Goal: Task Accomplishment & Management: Use online tool/utility

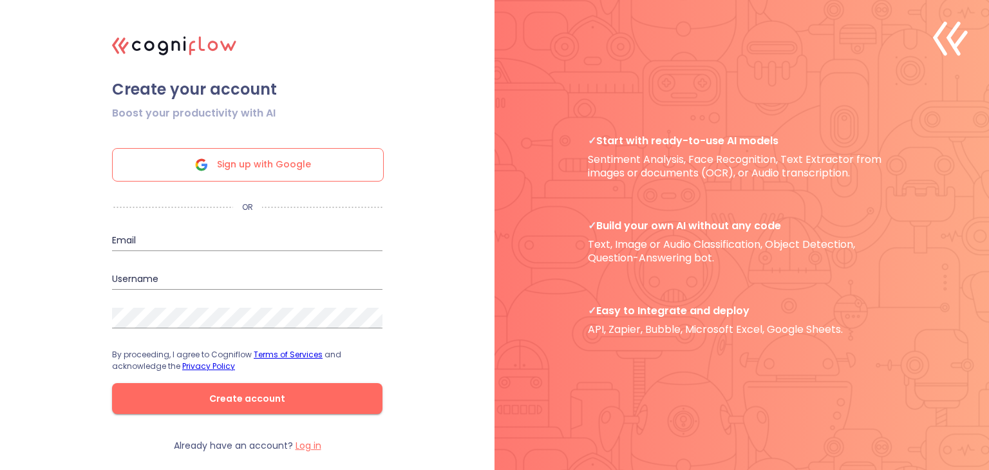
click at [353, 167] on div "Sign up with Google" at bounding box center [248, 164] width 272 height 33
drag, startPoint x: 517, startPoint y: 352, endPoint x: 473, endPoint y: 363, distance: 45.1
click at [473, 363] on div ".cls-1{fill:#141624;}.cls-2{fill:#eb5e60;}.cls-3{fill:none;stroke:#eb5e60;strok…" at bounding box center [494, 235] width 989 height 470
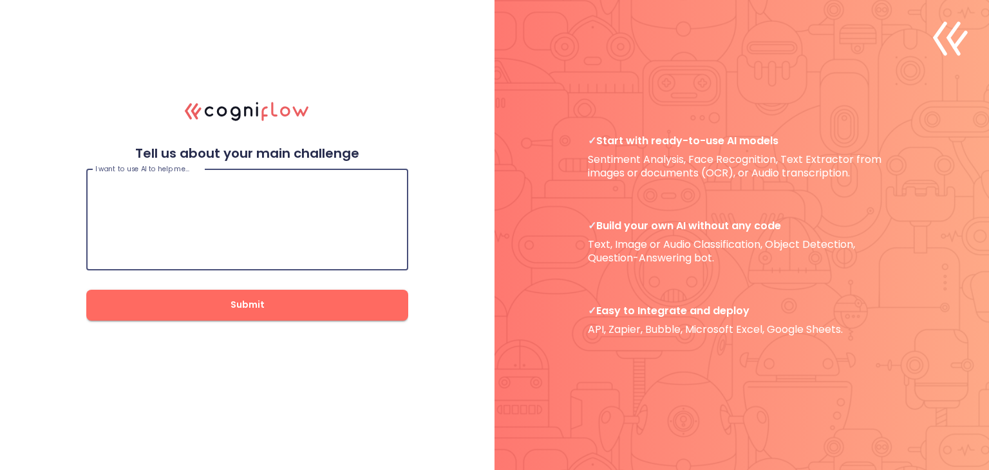
click at [321, 204] on textarea at bounding box center [247, 219] width 304 height 77
type textarea "To build an AI model to integrate with my project"
click at [268, 293] on button "Submit" at bounding box center [247, 305] width 322 height 31
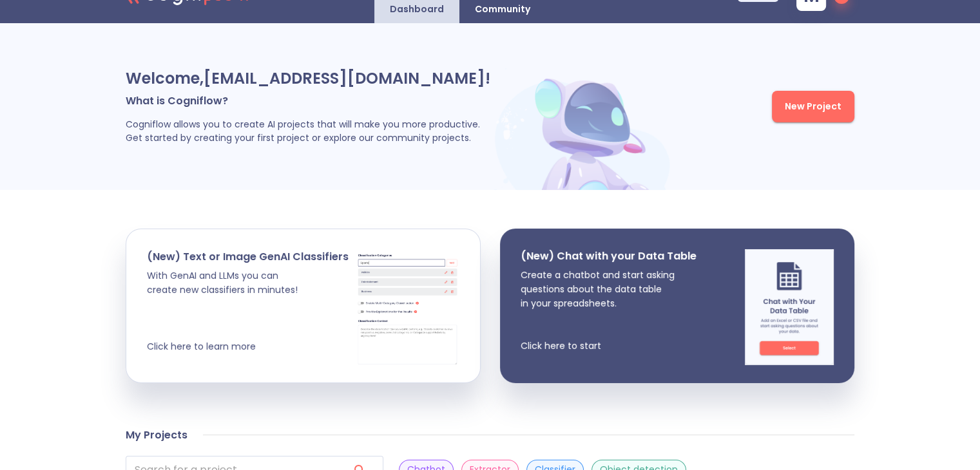
scroll to position [30, 0]
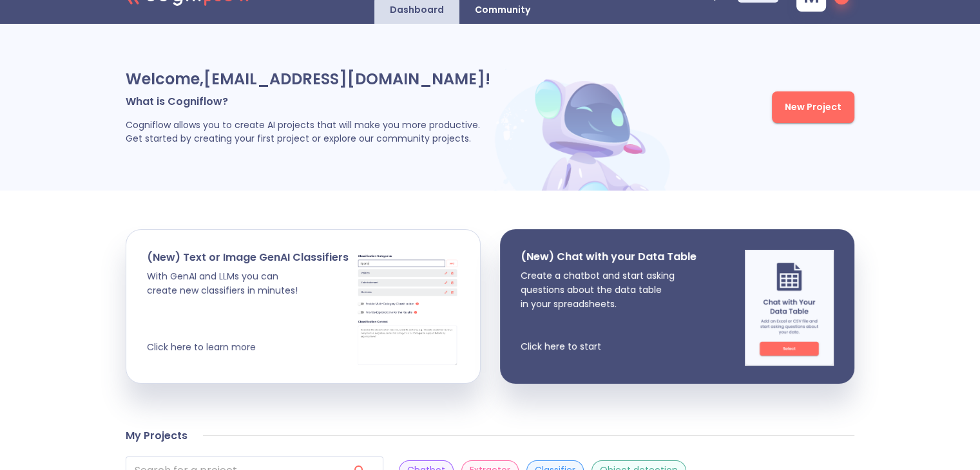
click at [832, 108] on span "New Project" at bounding box center [813, 107] width 57 height 16
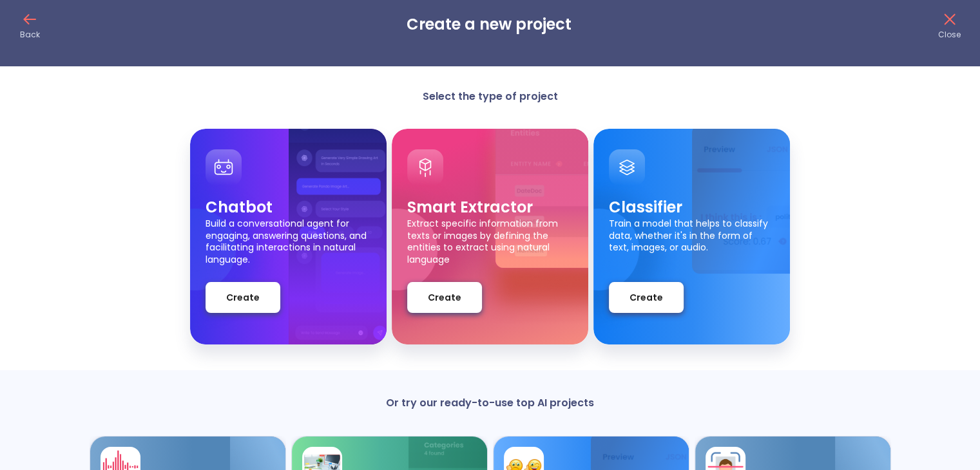
scroll to position [16, 0]
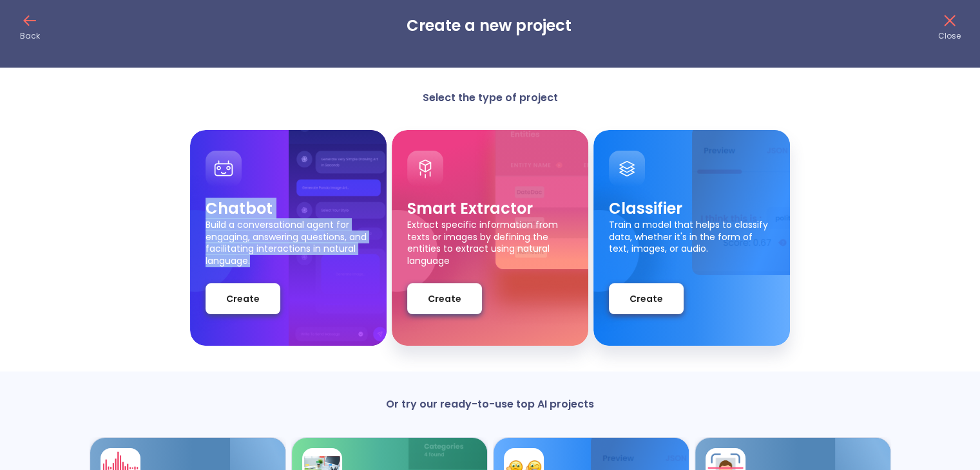
drag, startPoint x: 207, startPoint y: 209, endPoint x: 260, endPoint y: 266, distance: 77.9
click at [260, 266] on div "Chatbot Build a conversational agent for engaging, answering questions, and fac…" at bounding box center [288, 256] width 166 height 116
copy div "Chatbot Build a conversational agent for engaging, answering questions, and fac…"
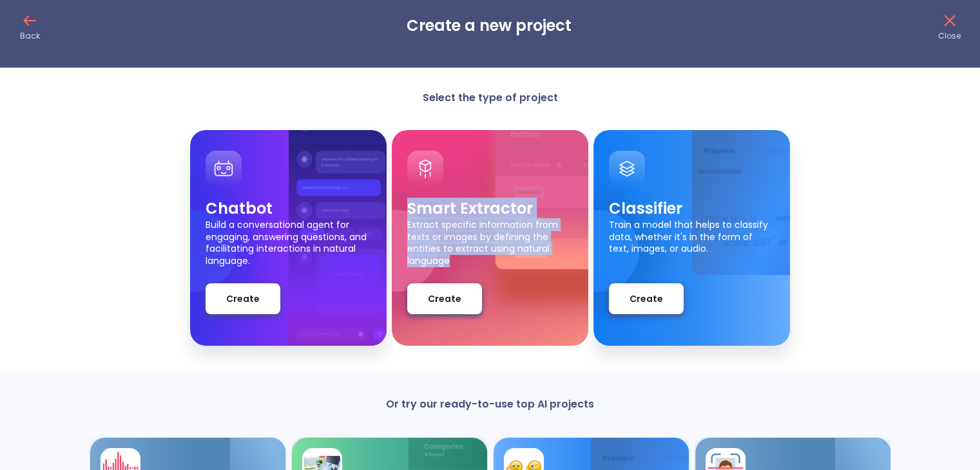
drag, startPoint x: 409, startPoint y: 211, endPoint x: 456, endPoint y: 256, distance: 65.1
click at [456, 256] on div "Smart Extractor Extract specific information from texts or images by defining t…" at bounding box center [490, 231] width 166 height 66
copy div "Smart Extractor Extract specific information from texts or images by defining t…"
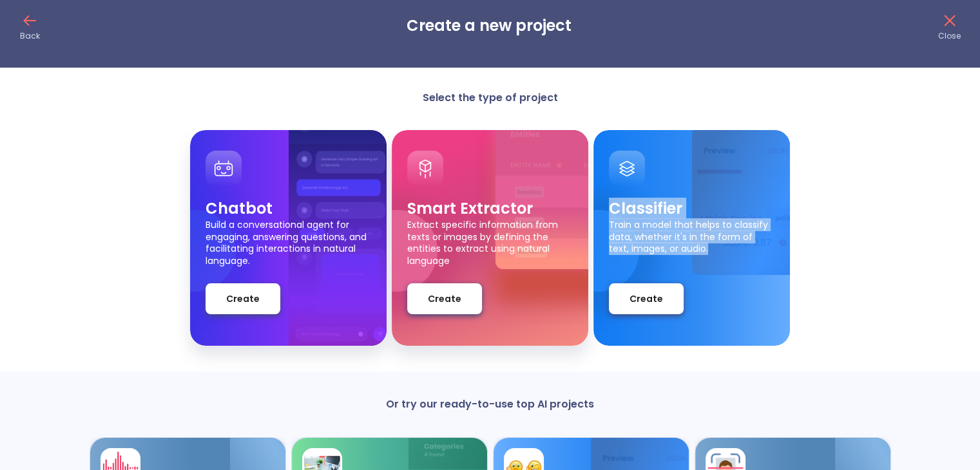
drag, startPoint x: 611, startPoint y: 211, endPoint x: 688, endPoint y: 253, distance: 88.2
click at [688, 253] on div "Classifier Train a model that helps to classify data, whether it's in the form …" at bounding box center [692, 231] width 166 height 66
copy div "Classifier Train a model that helps to classify data, whether it's in the form …"
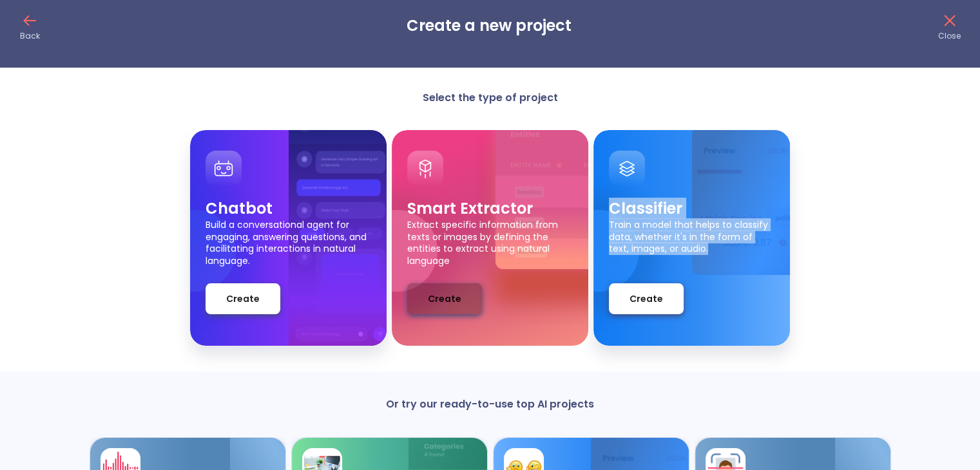
click at [438, 294] on span "Create" at bounding box center [444, 299] width 33 height 16
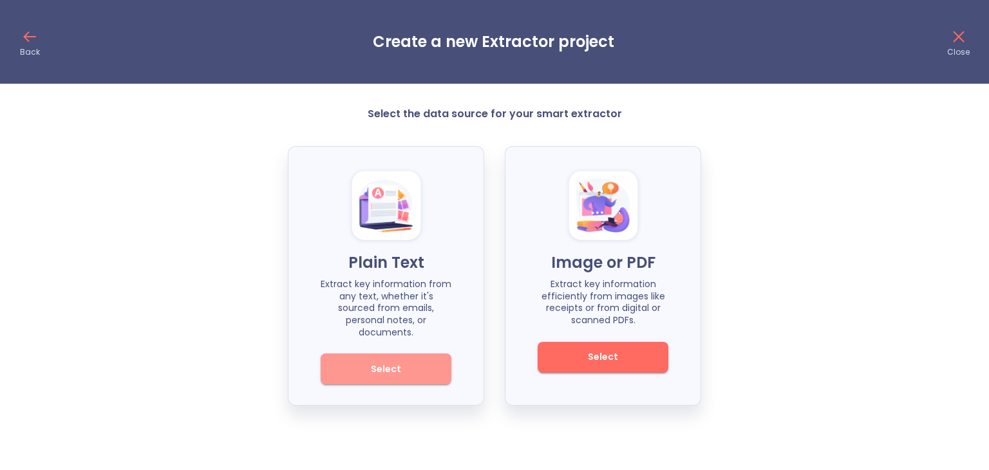
click at [419, 361] on span "Select" at bounding box center [386, 369] width 87 height 16
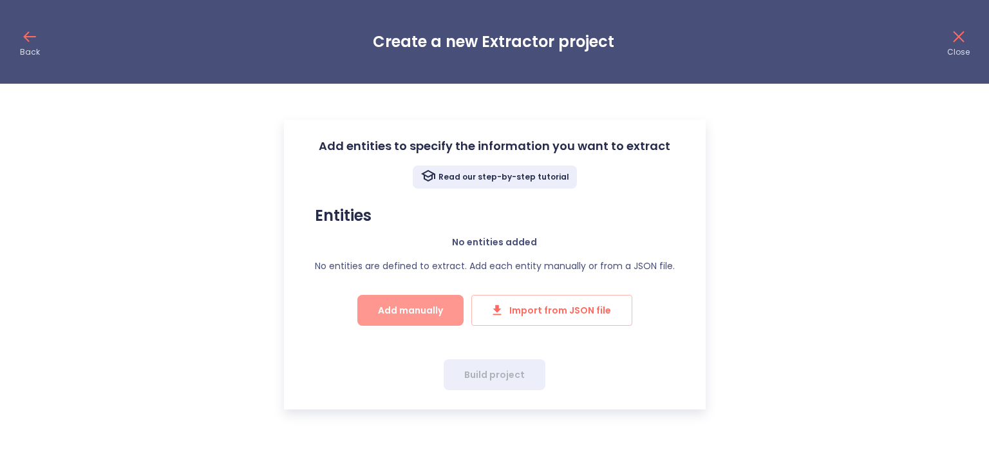
click at [427, 310] on span "Add manually" at bounding box center [410, 311] width 65 height 16
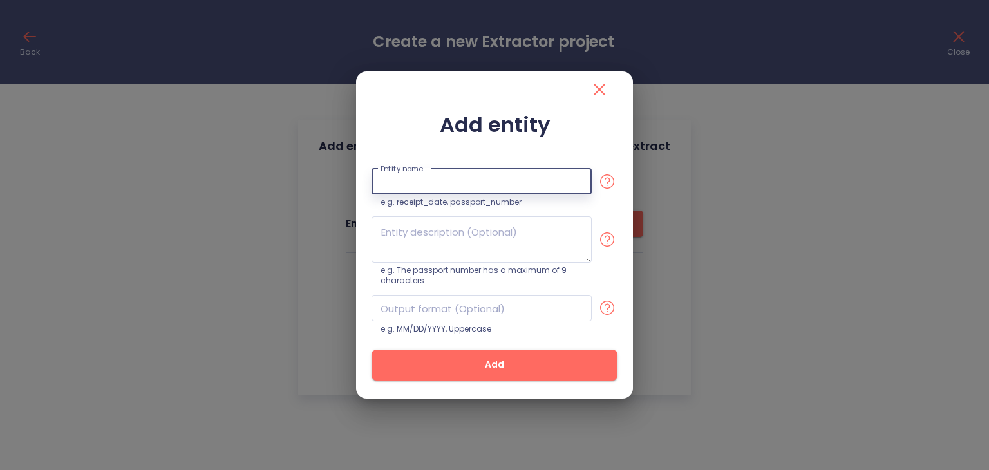
click at [532, 178] on input "text" at bounding box center [482, 182] width 220 height 26
type input "Cloth types"
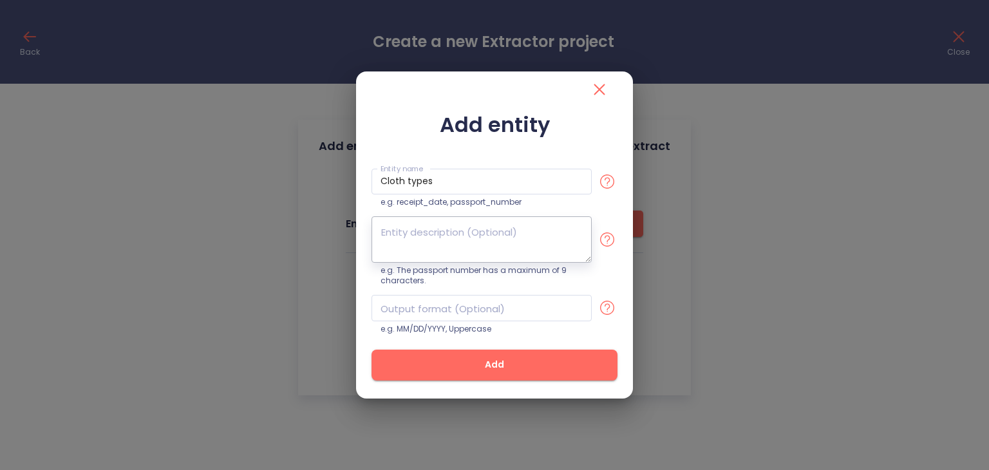
click at [448, 225] on textarea at bounding box center [482, 239] width 220 height 46
type textarea "Cotton, Denim, Silk"
click at [471, 305] on input "text" at bounding box center [482, 308] width 220 height 26
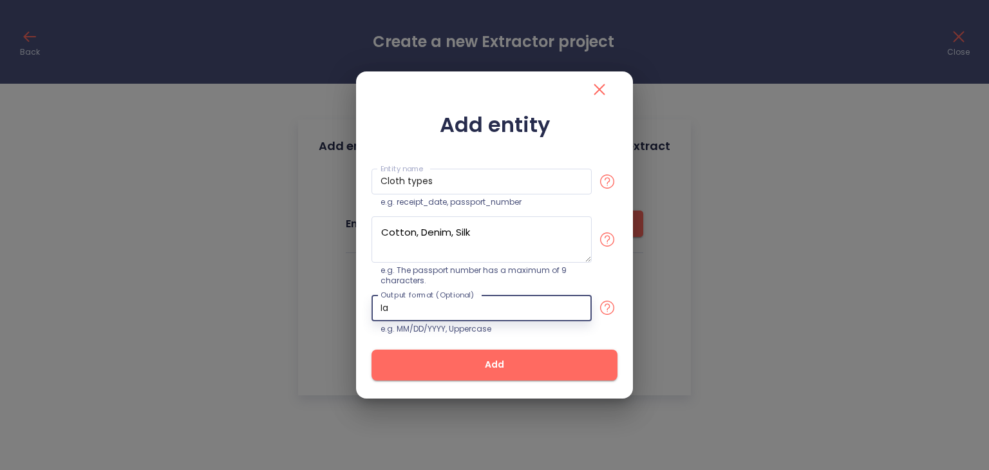
type input "I"
type input "Design based on cloth type"
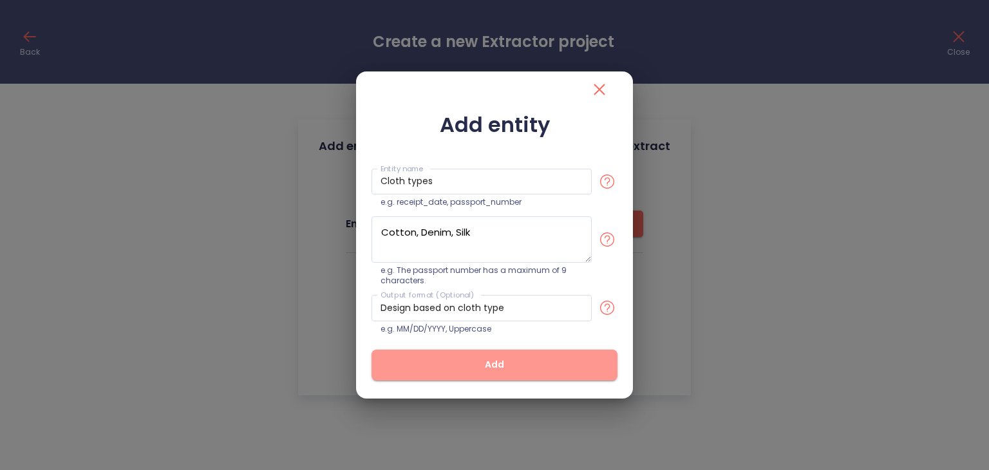
click at [517, 370] on span "Add" at bounding box center [494, 365] width 205 height 16
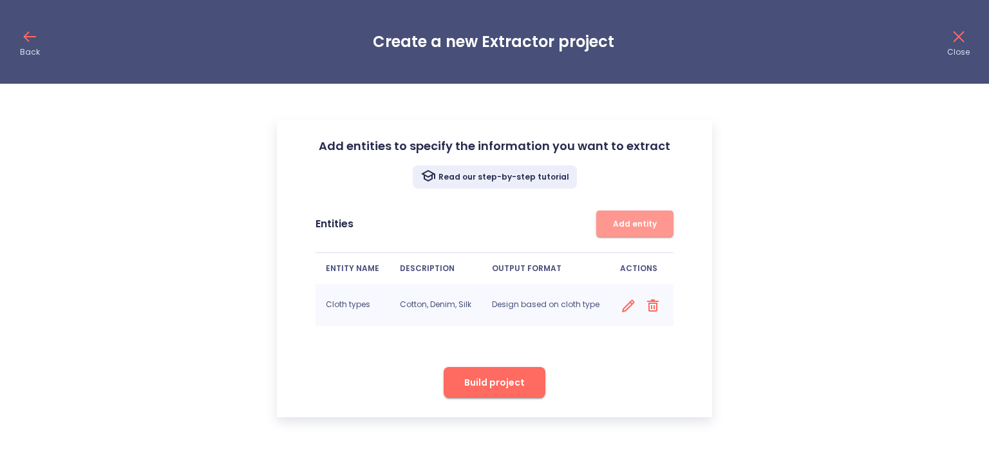
click at [611, 225] on span "Add entity" at bounding box center [635, 224] width 64 height 14
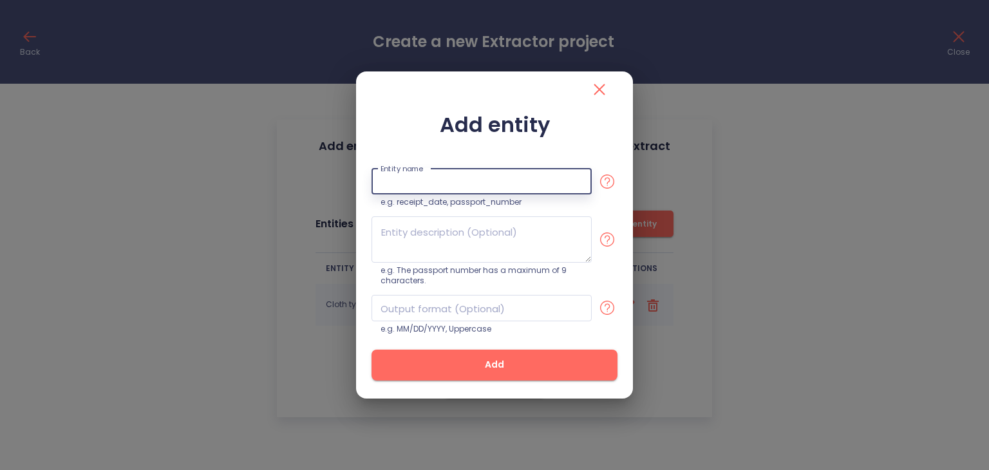
click at [484, 181] on input "text" at bounding box center [482, 182] width 220 height 26
type input "Material composition"
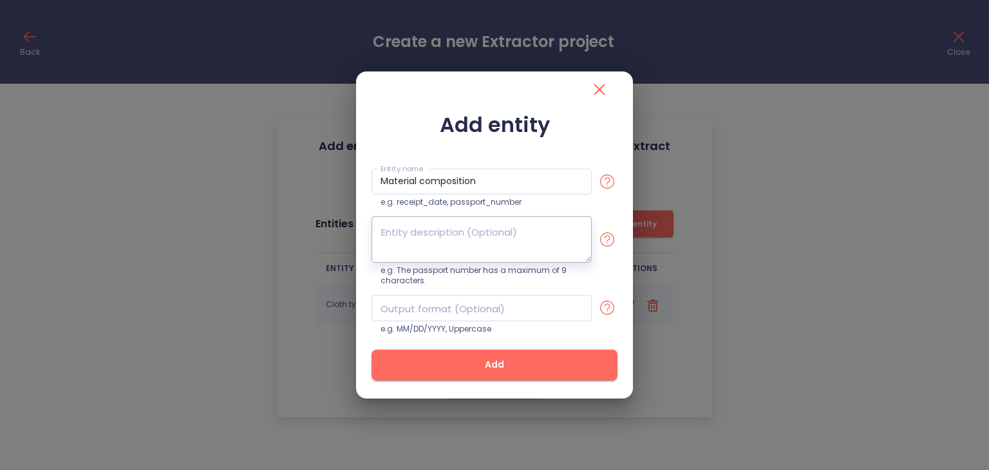
click at [462, 230] on textarea at bounding box center [482, 239] width 220 height 46
type textarea "Percentage of materials"
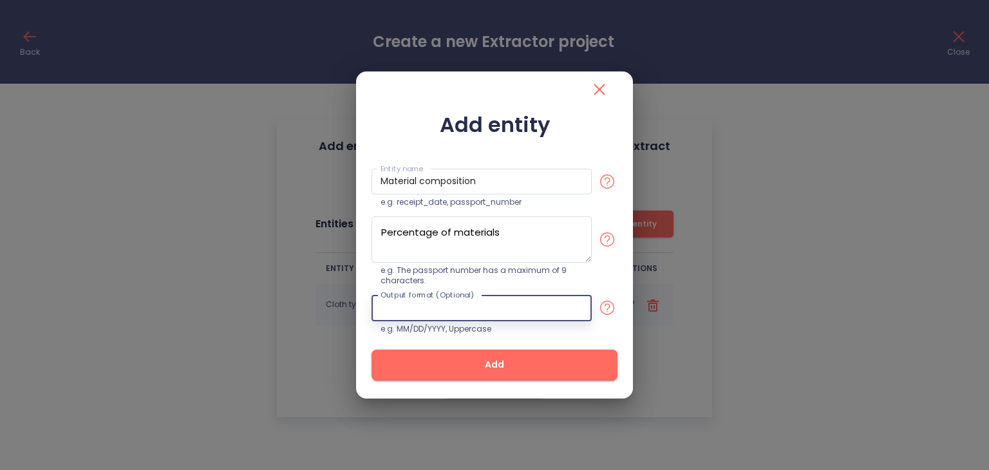
click at [475, 307] on input "text" at bounding box center [482, 308] width 220 height 26
type input "Design of cloth based on material"
click at [484, 371] on span "Add" at bounding box center [494, 365] width 205 height 16
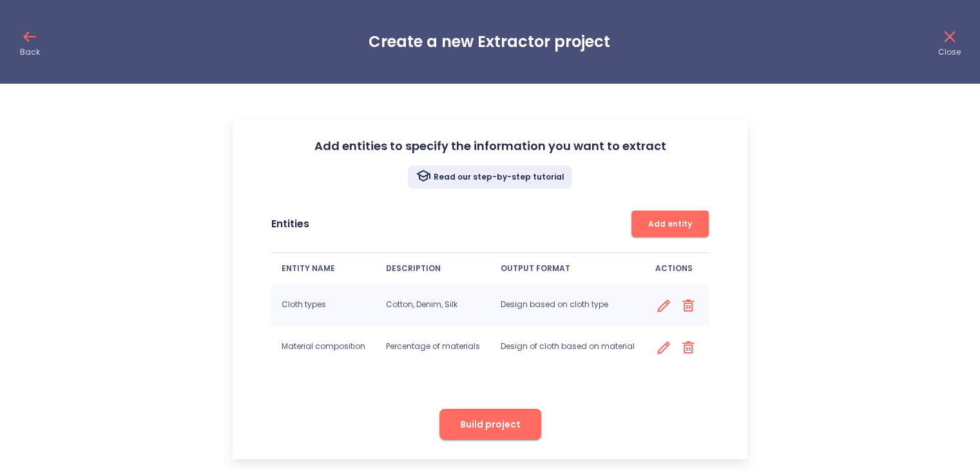
scroll to position [12, 0]
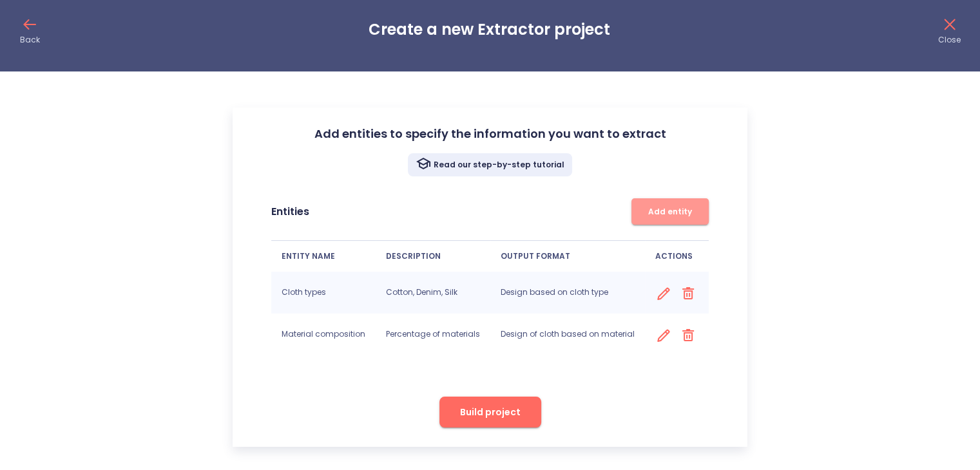
click at [667, 205] on span "Add entity" at bounding box center [670, 212] width 64 height 14
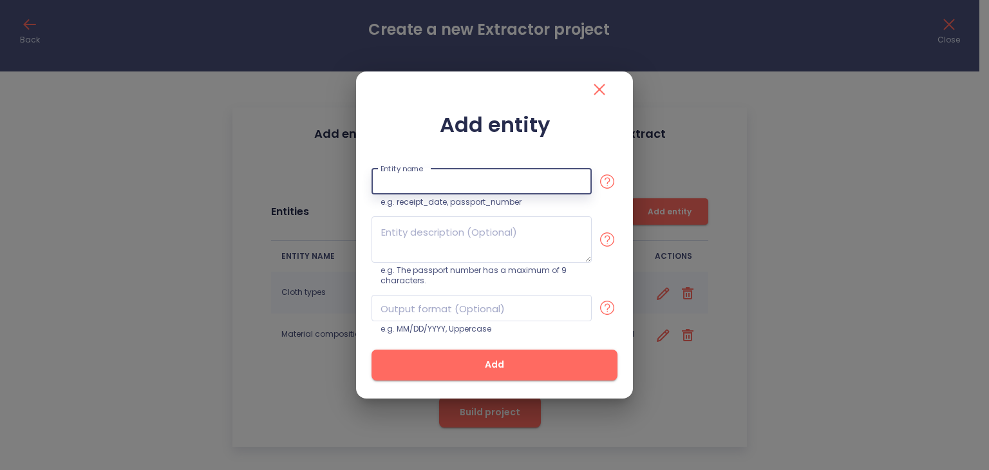
click at [456, 186] on input "text" at bounding box center [482, 182] width 220 height 26
type input "Design preference"
click at [433, 240] on textarea at bounding box center [482, 239] width 220 height 46
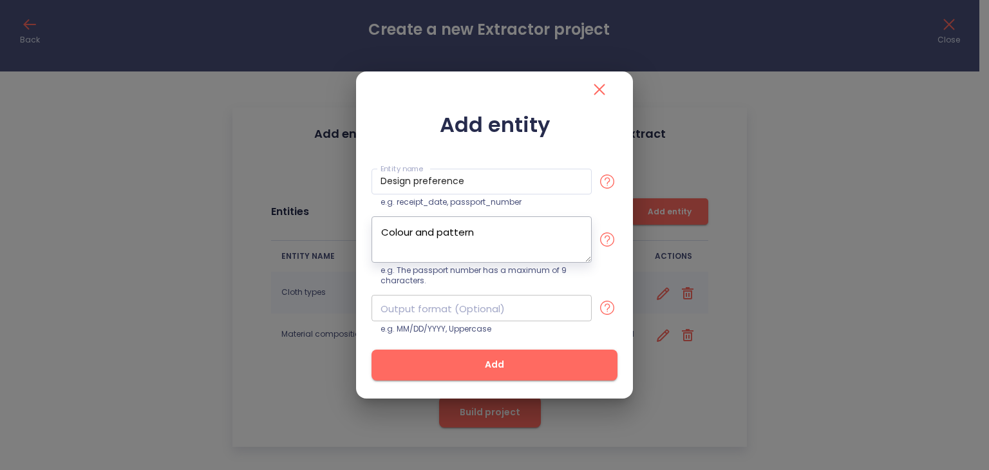
type textarea "Colour and pattern"
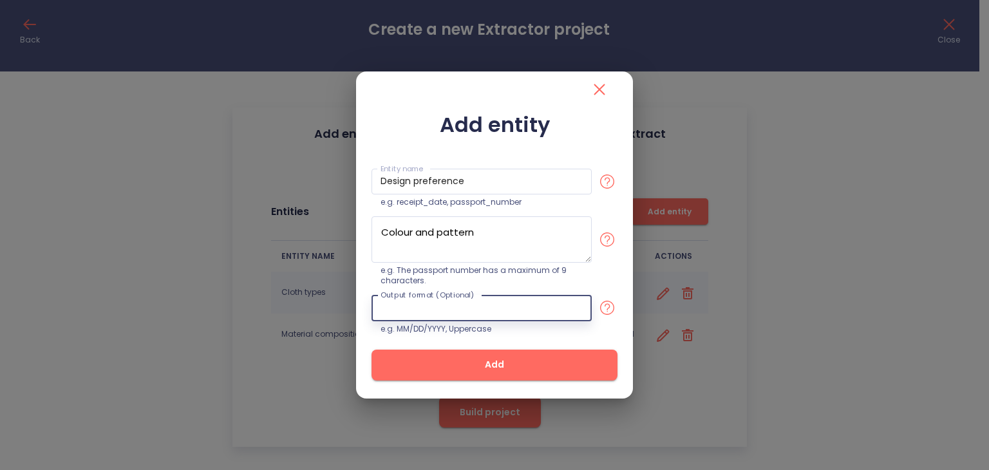
click at [427, 303] on input "text" at bounding box center [482, 308] width 220 height 26
type input "Designed cloth based on preference"
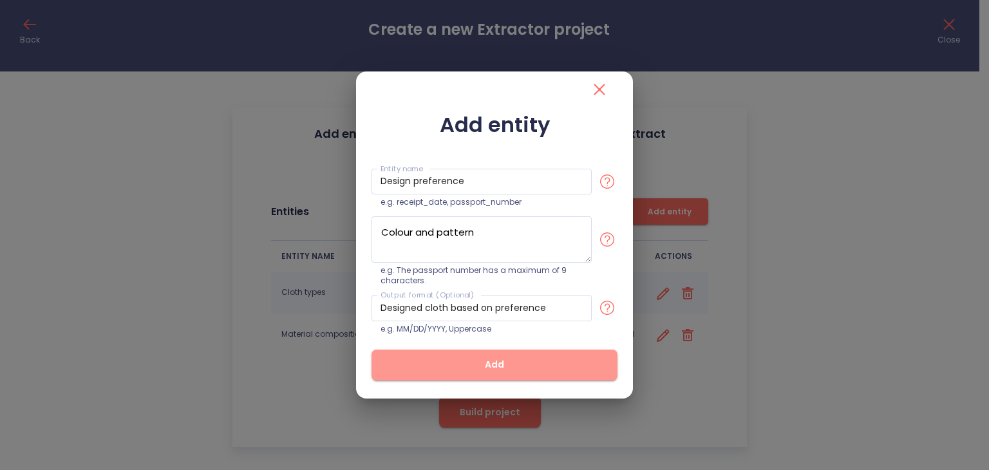
click at [490, 372] on span "Add" at bounding box center [494, 365] width 205 height 16
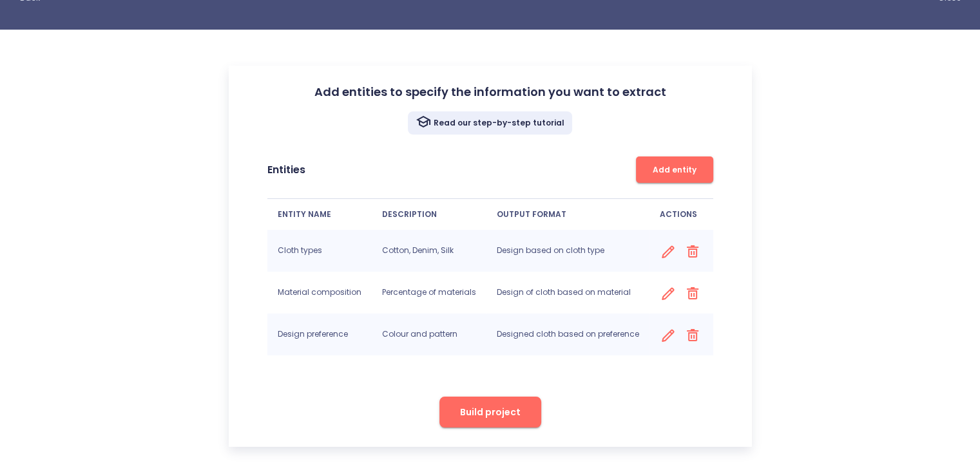
scroll to position [53, 0]
click at [669, 171] on span "Add entity" at bounding box center [674, 171] width 64 height 14
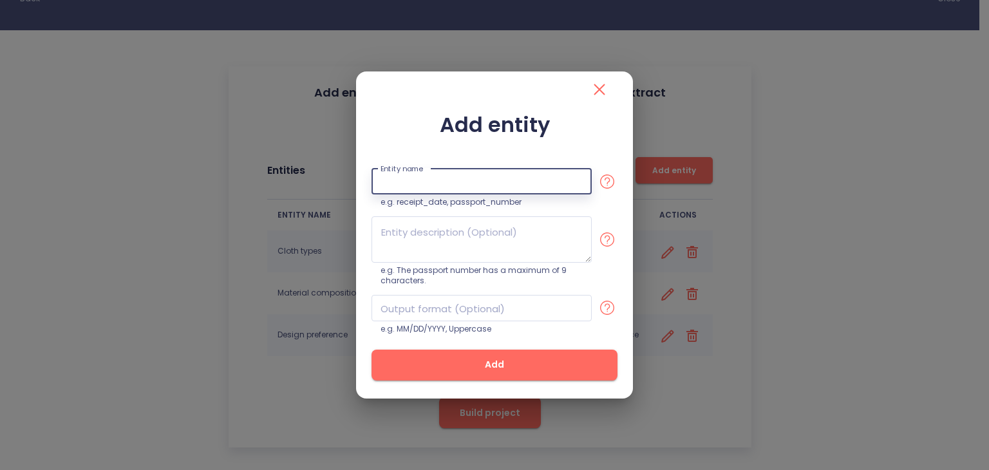
click at [477, 176] on input "text" at bounding box center [482, 182] width 220 height 26
type input "Usage purpose"
click at [437, 226] on textarea at bounding box center [482, 239] width 220 height 46
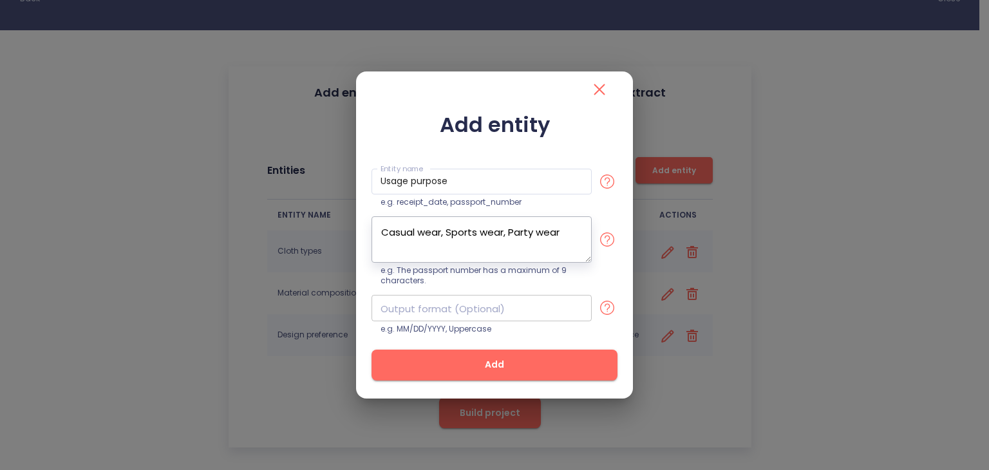
type textarea "Casual wear, Sports wear, Party wear"
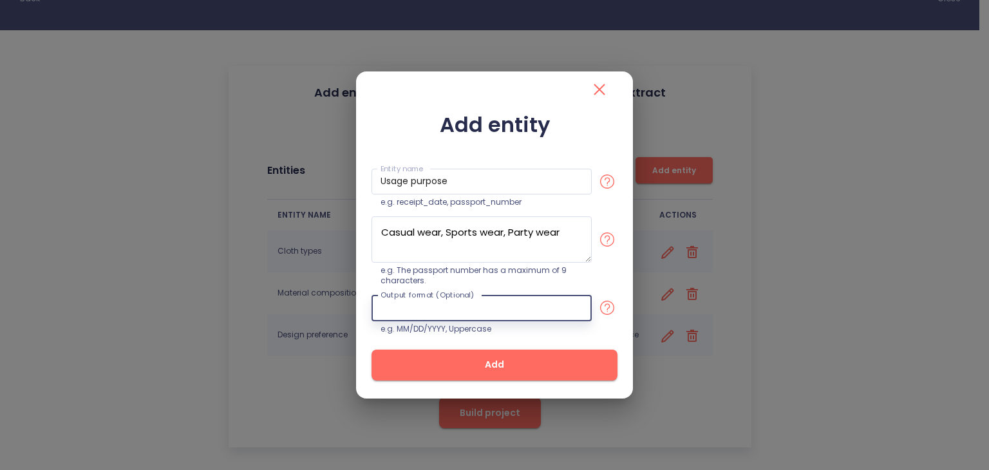
click at [395, 309] on input "text" at bounding box center [482, 308] width 220 height 26
type input "Designed cloth based on purpose"
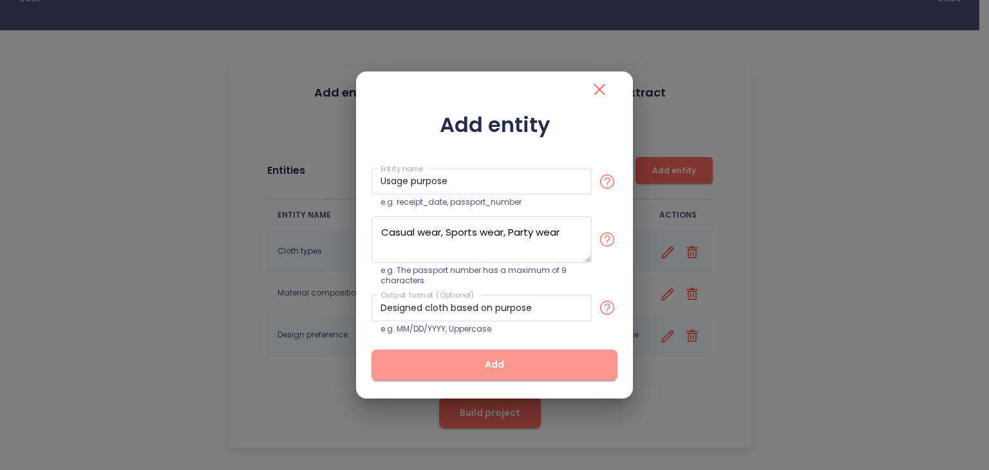
click at [478, 376] on button "Add" at bounding box center [495, 365] width 246 height 31
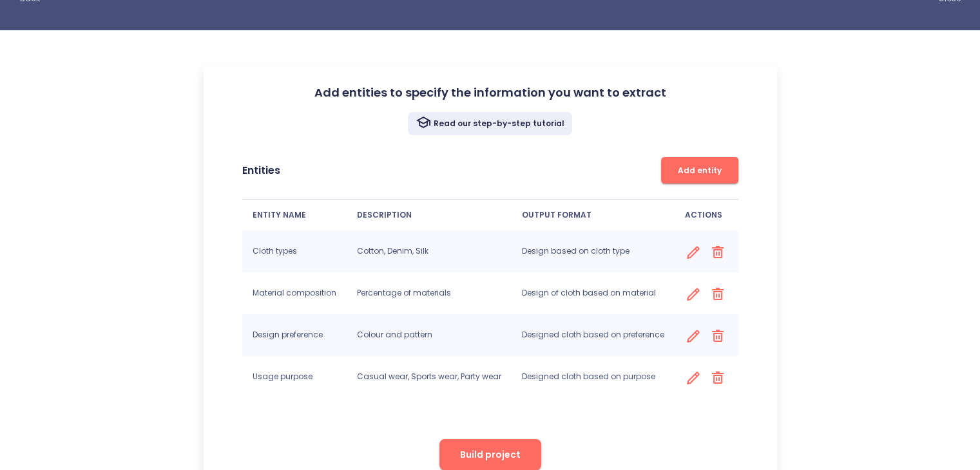
scroll to position [95, 0]
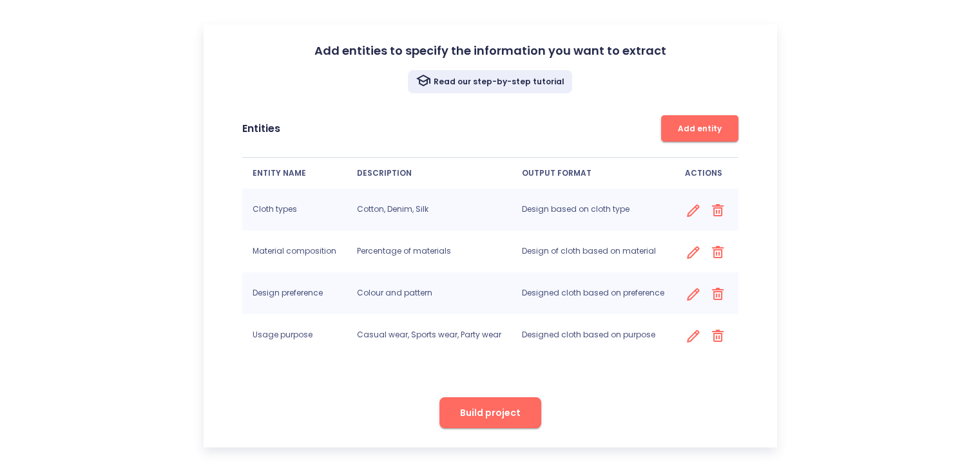
click at [499, 412] on span "Build project" at bounding box center [490, 413] width 61 height 16
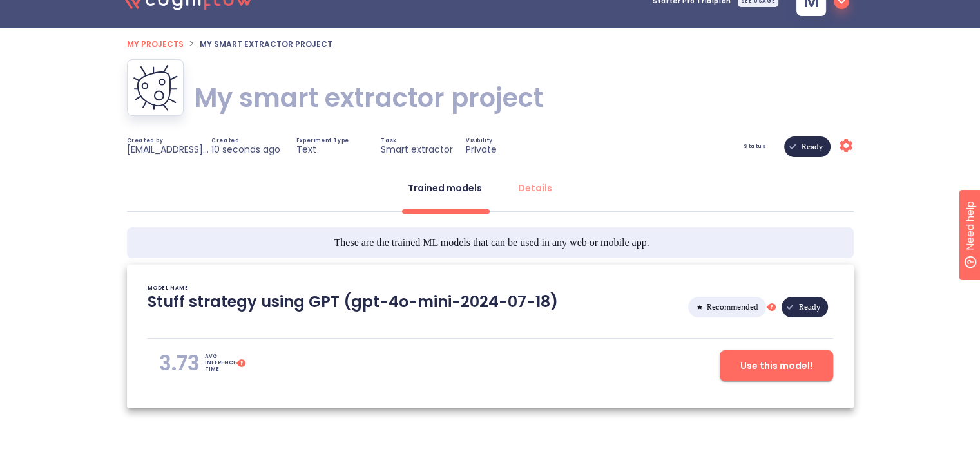
scroll to position [55, 0]
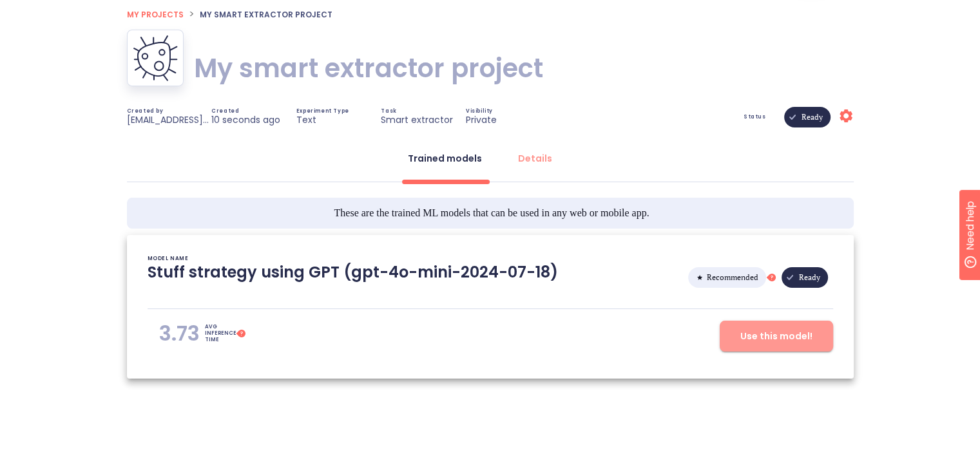
click at [805, 336] on span "Use this model!" at bounding box center [776, 337] width 72 height 16
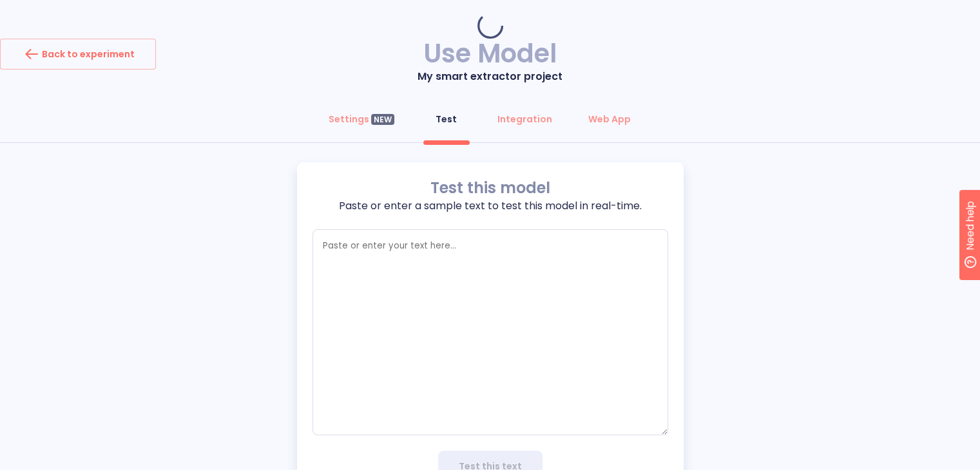
type textarea "x"
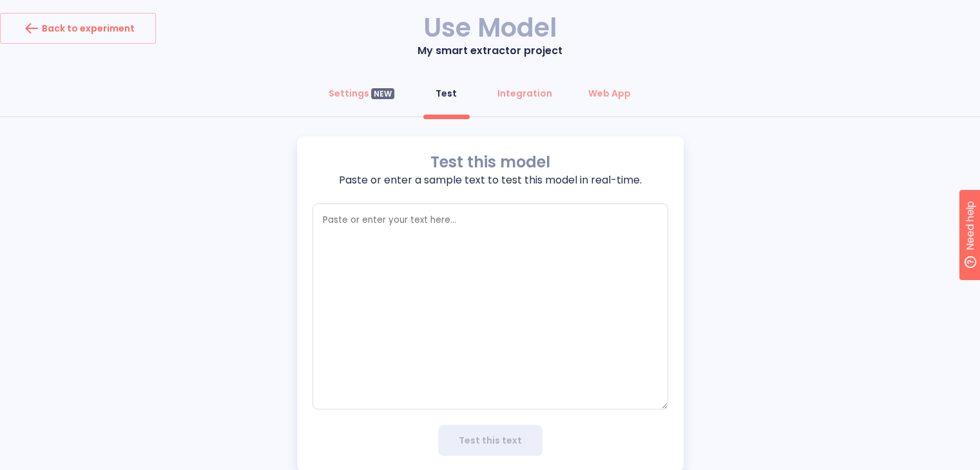
scroll to position [33, 0]
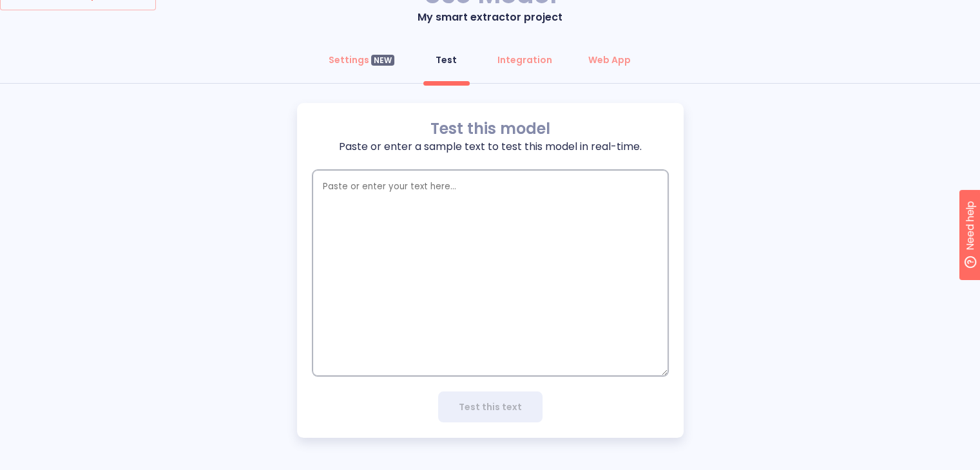
click at [453, 199] on textarea "empty textarea" at bounding box center [490, 273] width 356 height 206
type textarea "C"
type textarea "x"
type textarea "Ca"
type textarea "x"
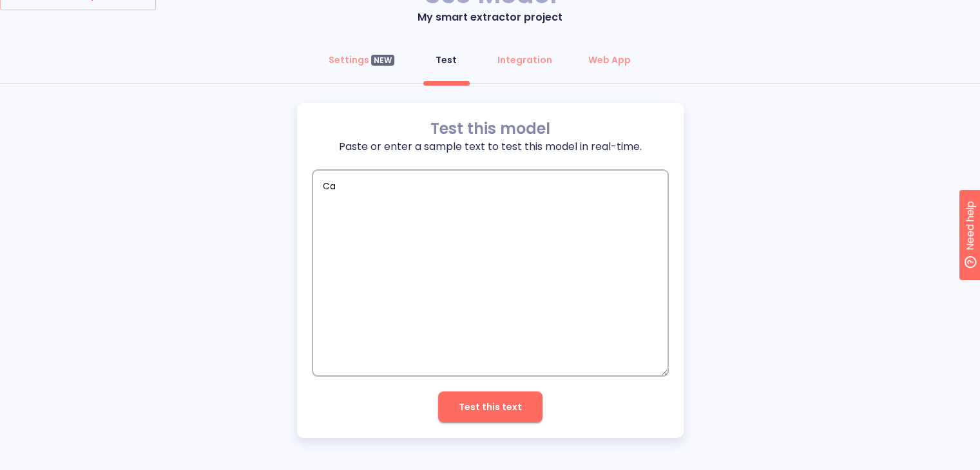
type textarea "C"
type textarea "x"
type textarea "Co"
type textarea "x"
type textarea "Cot"
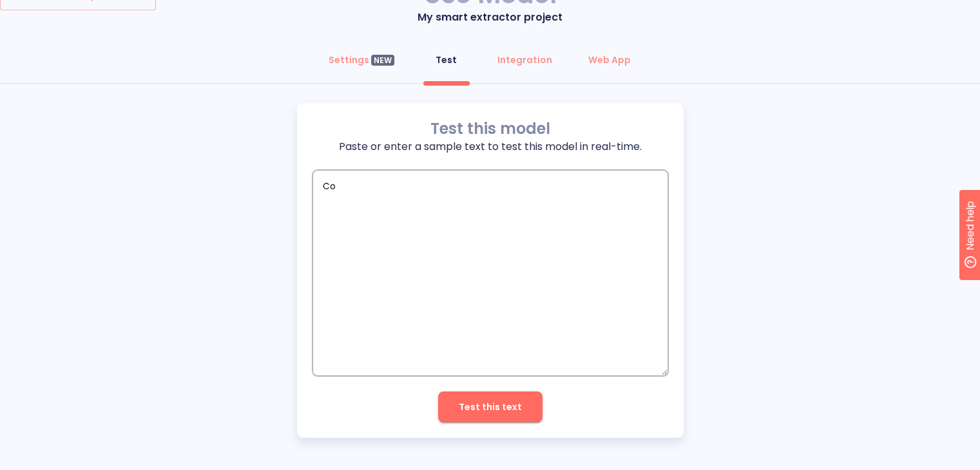
type textarea "x"
type textarea "Cott"
type textarea "x"
type textarea "Cotto"
type textarea "x"
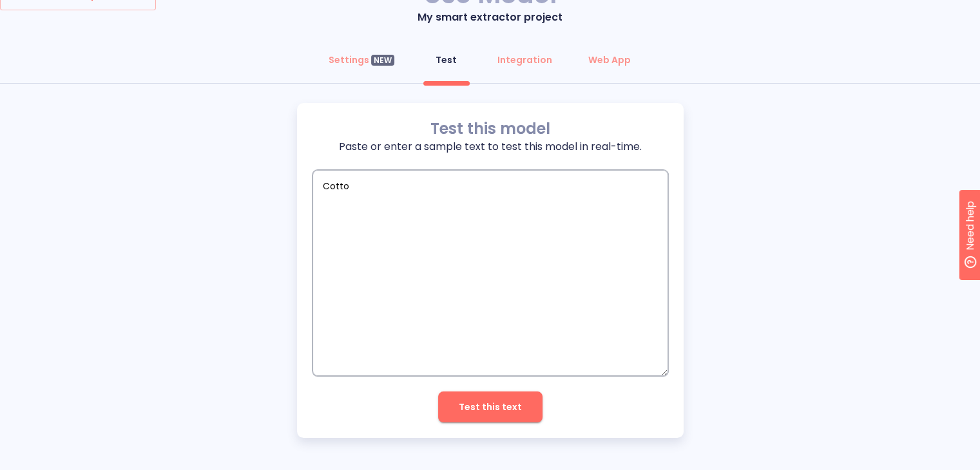
type textarea "Cotton"
type textarea "x"
type textarea "Cotton"
type textarea "x"
type textarea "Cotton ,"
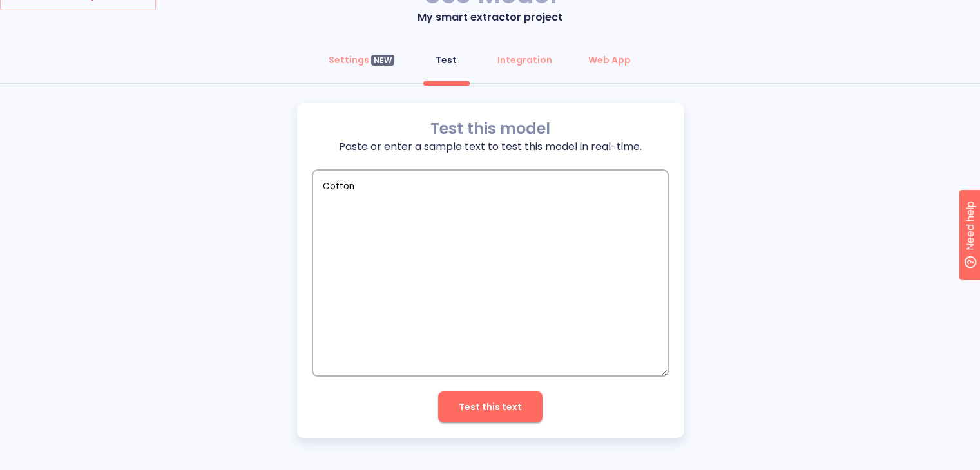
type textarea "x"
type textarea "Cotton ,"
type textarea "x"
type textarea "Cotton , C"
type textarea "x"
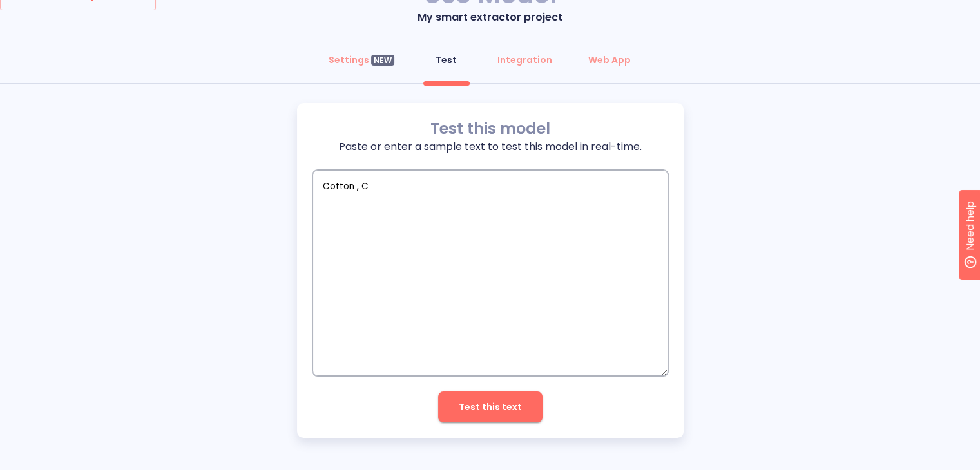
type textarea "Cotton , Ca"
type textarea "x"
type textarea "Cotton , Cas"
type textarea "x"
type textarea "Cotton , Casu"
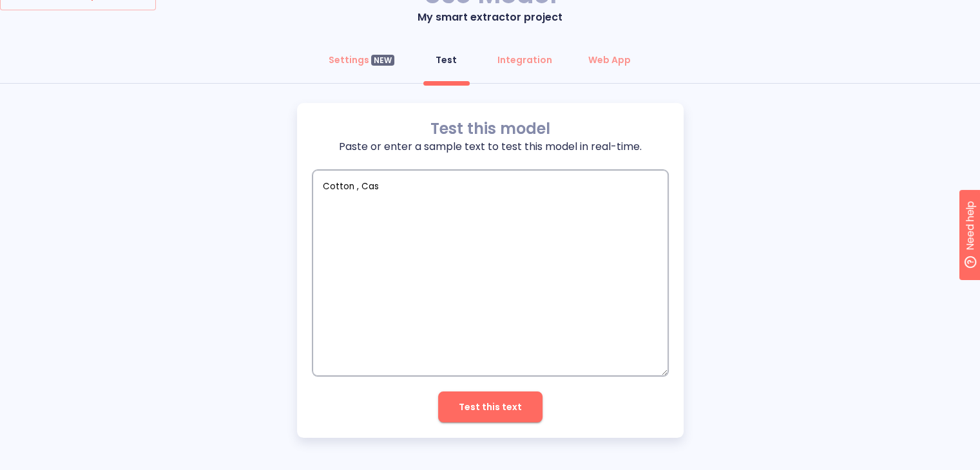
type textarea "x"
type textarea "Cotton , Casul"
type textarea "x"
type textarea "Cotton , Casu"
type textarea "x"
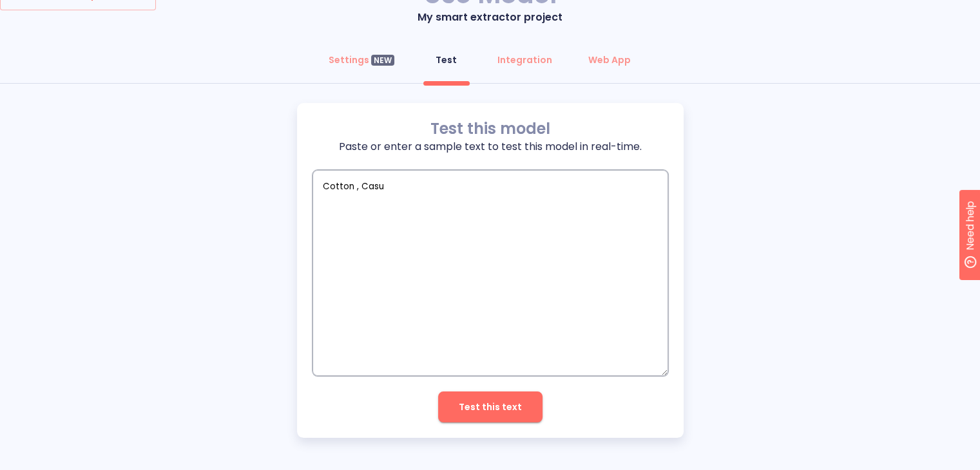
type textarea "Cotton , Casua"
type textarea "x"
type textarea "Cotton , Casual"
type textarea "x"
type textarea "Cotton , Casual"
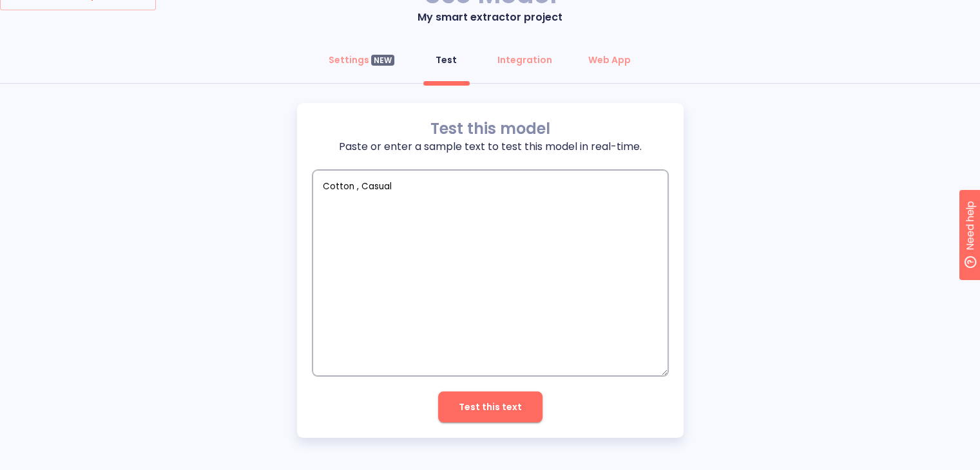
type textarea "x"
type textarea "Cotton , Casual w"
type textarea "x"
type textarea "Cotton , Casual we"
type textarea "x"
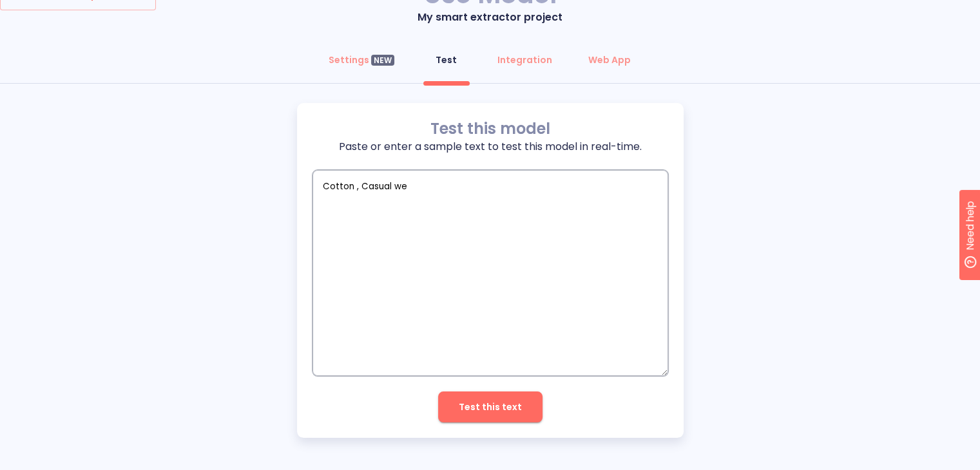
type textarea "Cotton , Casual weA"
type textarea "x"
type textarea "Cotton , Casual weAR"
type textarea "x"
type textarea "Cotton , Casual weA"
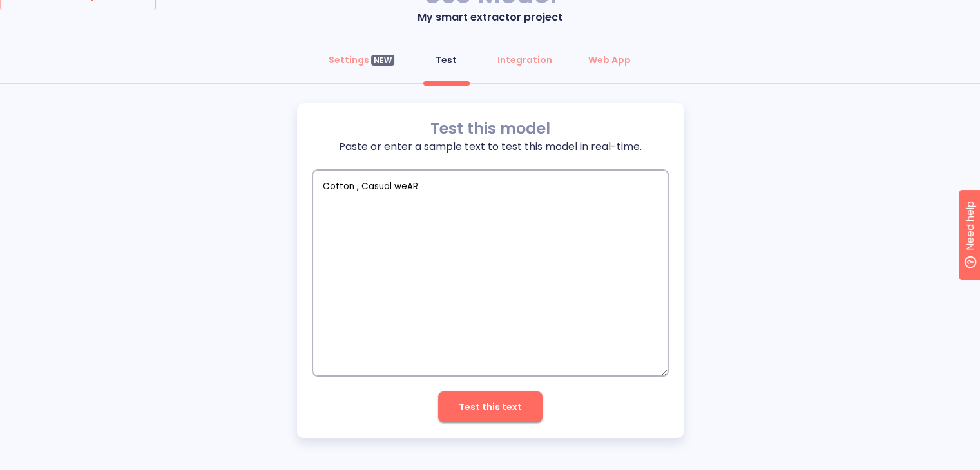
type textarea "x"
type textarea "Cotton , Casual we"
type textarea "x"
type textarea "Cotton , Casual w"
type textarea "x"
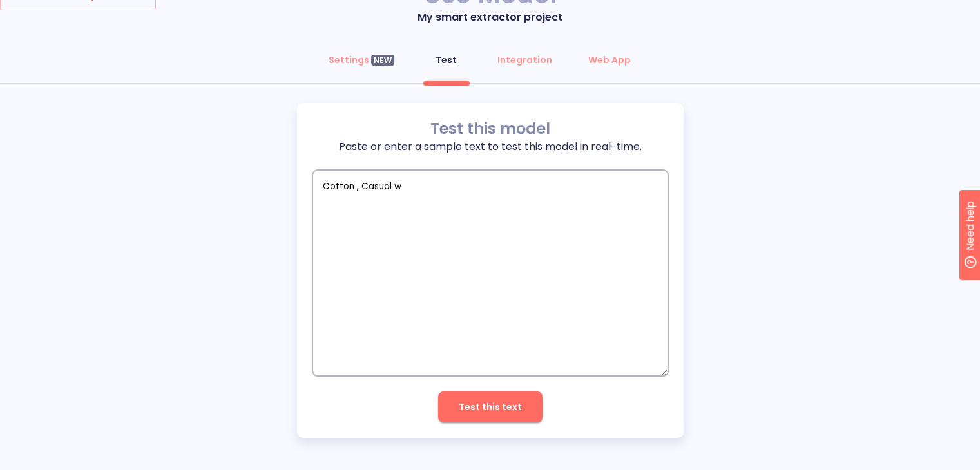
type textarea "Cotton , Casual"
type textarea "x"
type textarea "Cotton , Casual"
type textarea "x"
type textarea "Cotton , Casua"
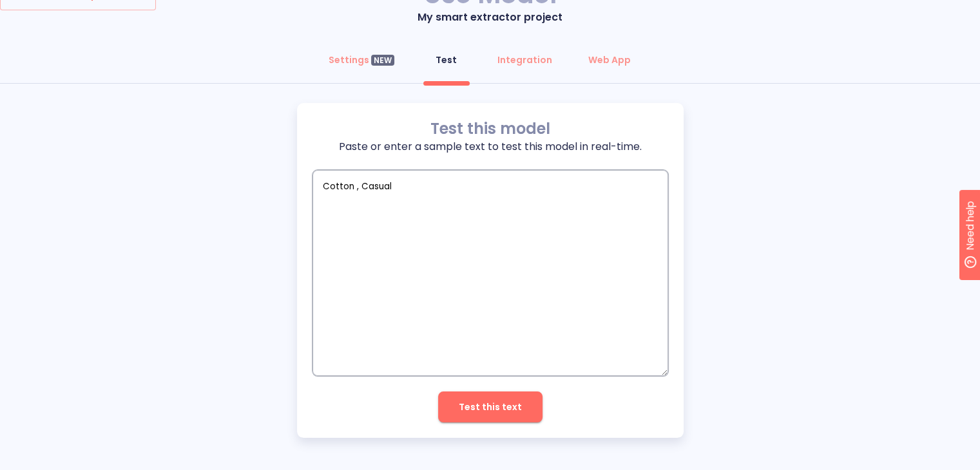
type textarea "x"
type textarea "Cotton , Casu"
type textarea "x"
type textarea "Cotton , Cas"
type textarea "x"
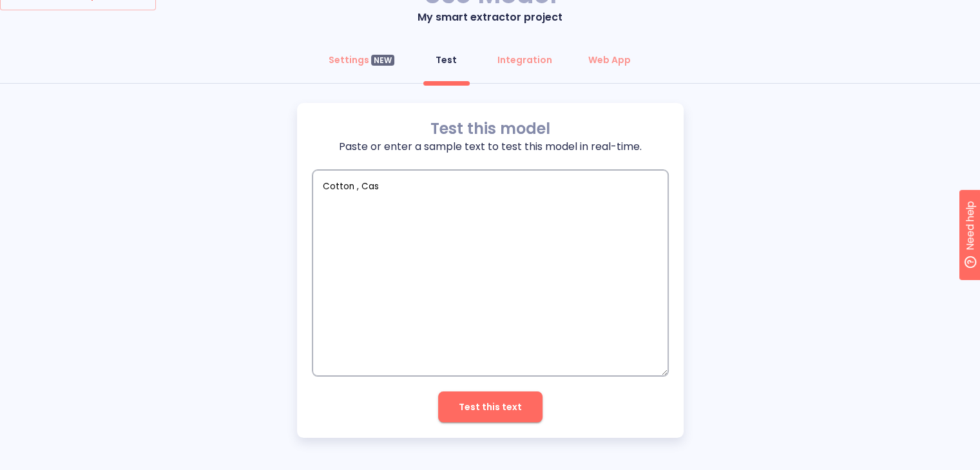
type textarea "Cotton , Ca"
type textarea "x"
type textarea "Cotton , C"
type textarea "x"
type textarea "Cotton ,"
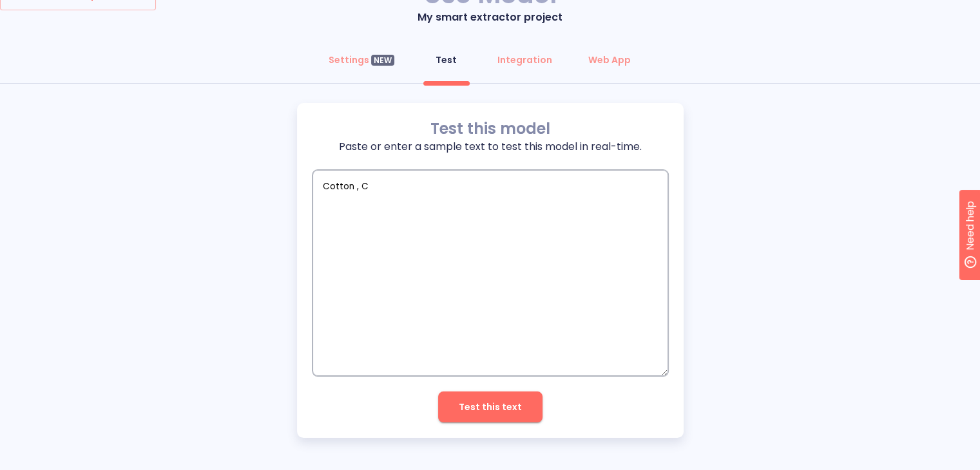
type textarea "x"
type textarea "Cotton , 5"
type textarea "x"
type textarea "Cotton , 50"
type textarea "x"
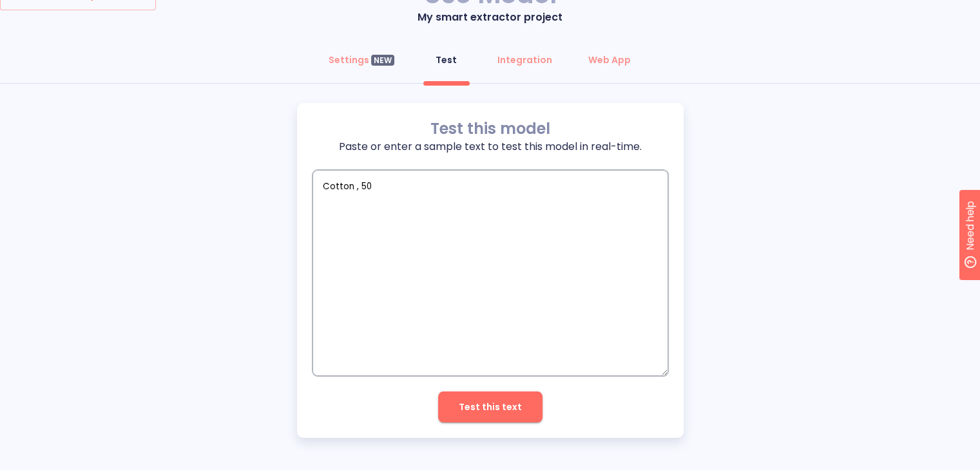
type textarea "Cotton , 50%"
type textarea "x"
type textarea "Cotton , 50%c"
type textarea "x"
type textarea "Cotton , 50%co"
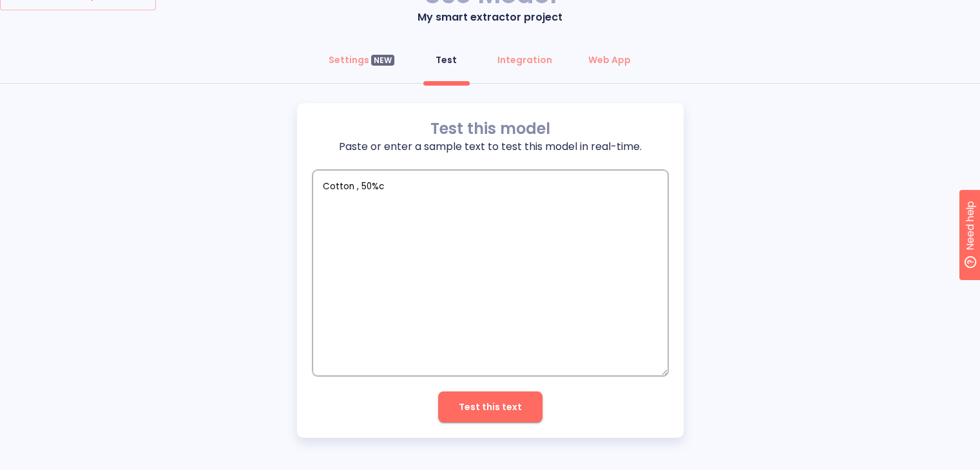
type textarea "x"
type textarea "Cotton , 50%cot"
type textarea "x"
type textarea "Cotton , 50%cott"
type textarea "x"
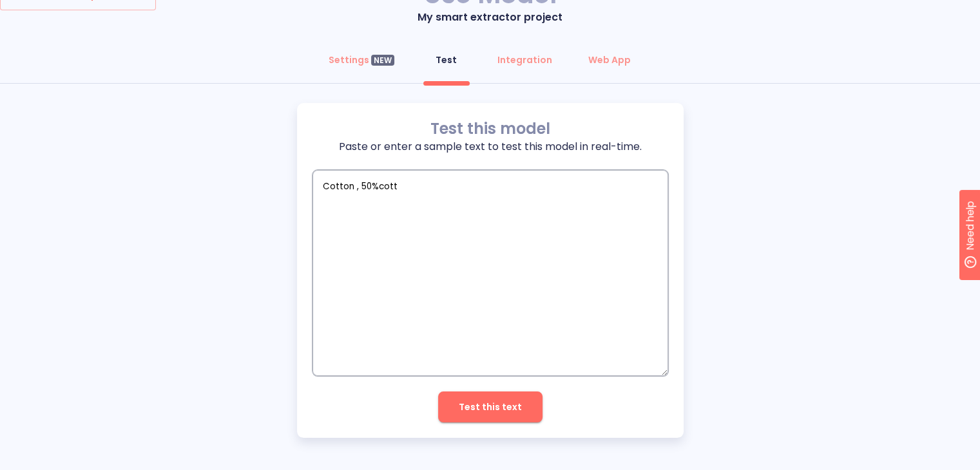
type textarea "Cotton , 50%cotto"
type textarea "x"
type textarea "Cotton , 50%cotton"
type textarea "x"
type textarea "Cotton , 50%cotton"
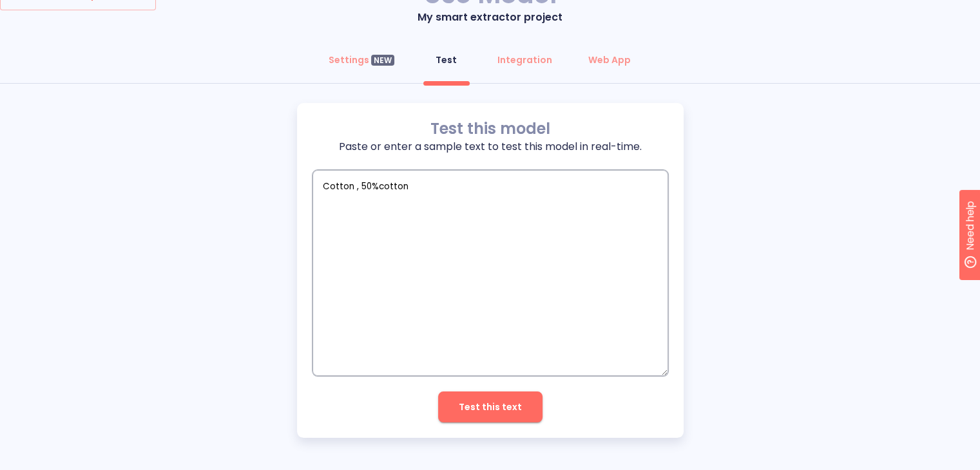
type textarea "x"
type textarea "Cotton , 50%cotton ,"
type textarea "x"
type textarea "Cotton , 50%cotton ,"
type textarea "x"
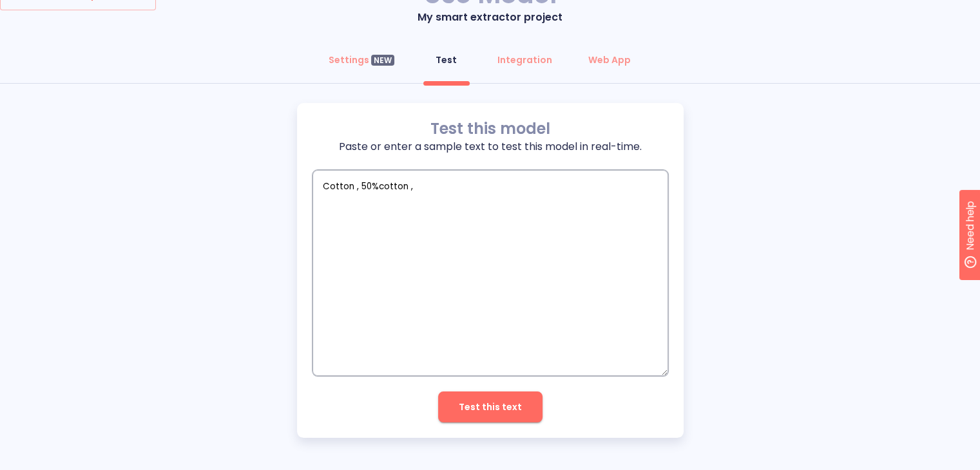
type textarea "Cotton , 50%cotton , r"
type textarea "x"
type textarea "Cotton , 50%cotton , re"
type textarea "x"
type textarea "Cotton , 50%cotton , red"
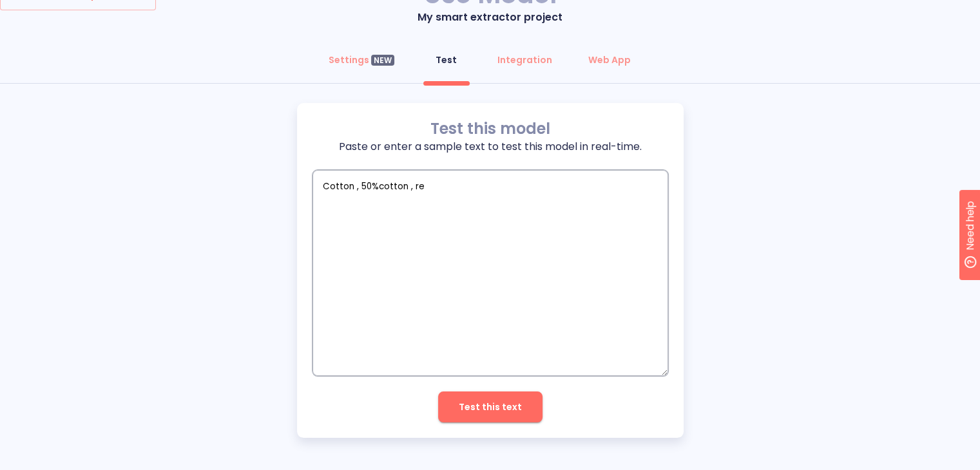
type textarea "x"
type textarea "Cotton , 50%cotton , red"
type textarea "x"
type textarea "Cotton , 50%cotton , red a"
type textarea "x"
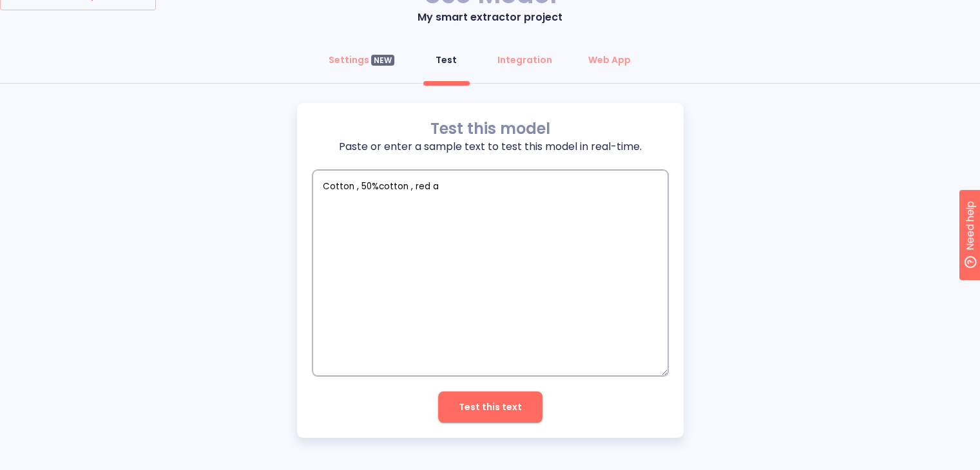
type textarea "Cotton , 50%cotton , red an"
type textarea "x"
type textarea "Cotton , 50%cotton , red and"
type textarea "x"
type textarea "Cotton , 50%cotton , red and"
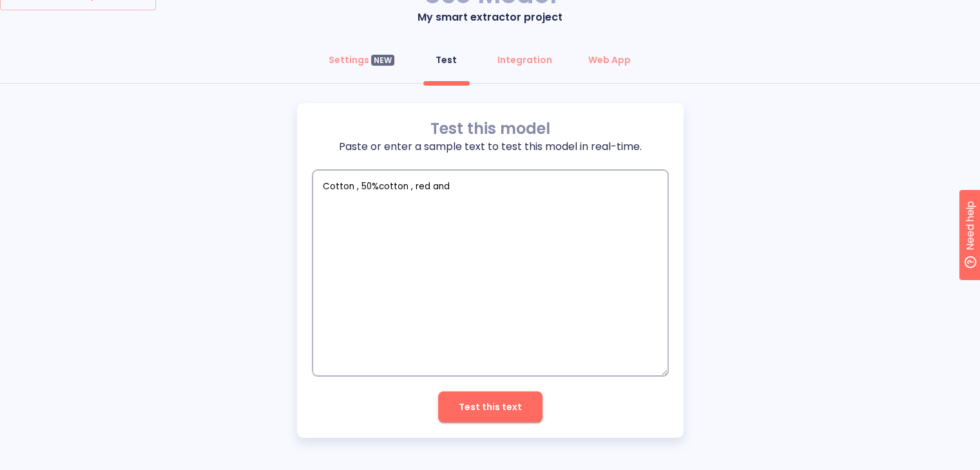
type textarea "x"
type textarea "Cotton , 50%cotton , red and s"
type textarea "x"
type textarea "Cotton , 50%cotton , red and st"
type textarea "x"
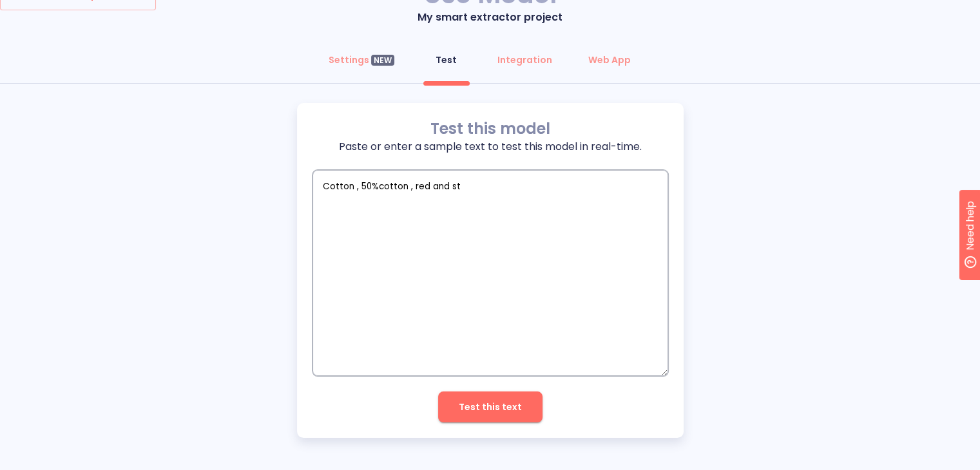
type textarea "Cotton , 50%cotton , red and str"
type textarea "x"
type textarea "Cotton , 50%cotton , red and stri"
type textarea "x"
type textarea "Cotton , 50%cotton , red and strip"
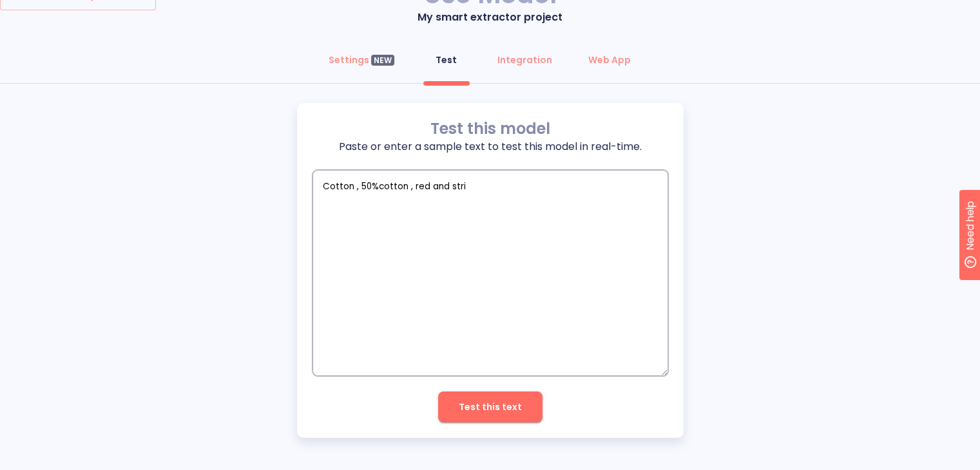
type textarea "x"
type textarea "Cotton , 50%cotton , red and stripe"
type textarea "x"
type textarea "Cotton , 50%cotton , red and striped"
type textarea "x"
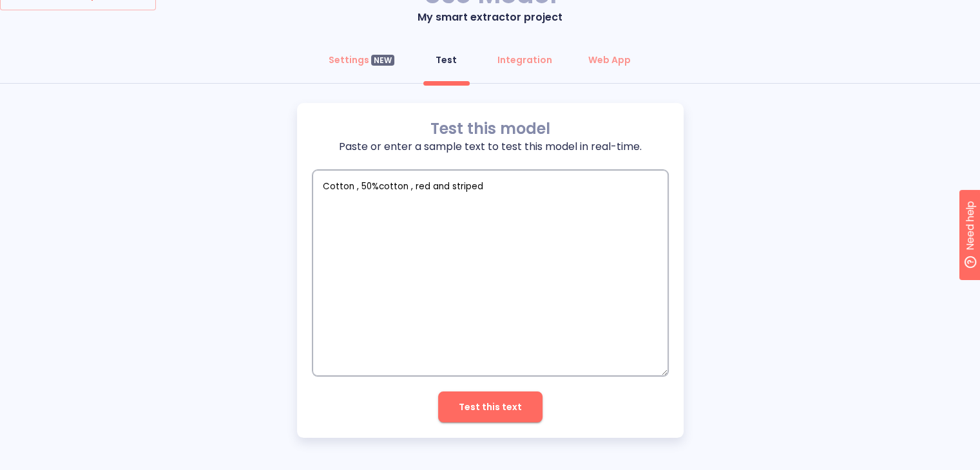
type textarea "Cotton , 50%cotton , red and striped,"
type textarea "x"
type textarea "Cotton , 50%cotton , red and striped,"
type textarea "x"
type textarea "Cotton , 50%cotton , red and striped, O"
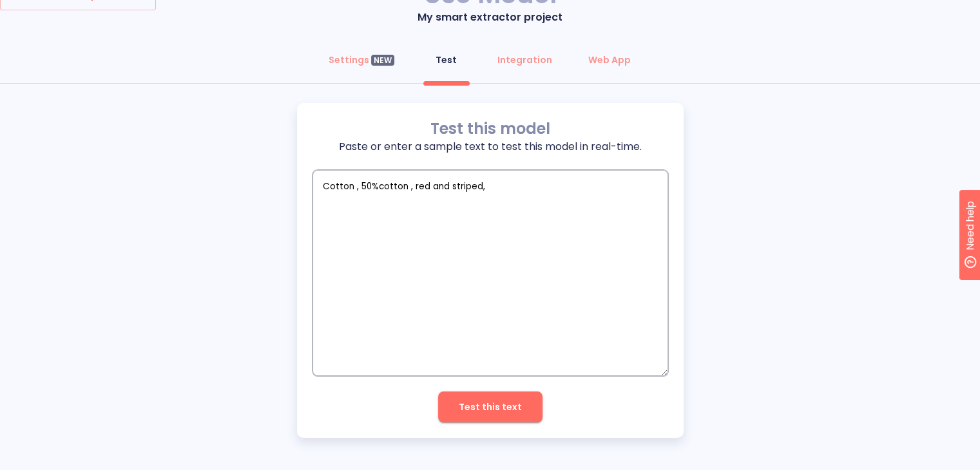
type textarea "x"
type textarea "Cotton , 50%cotton , red and striped,"
type textarea "x"
type textarea "Cotton , 50%cotton , red and striped, P"
type textarea "x"
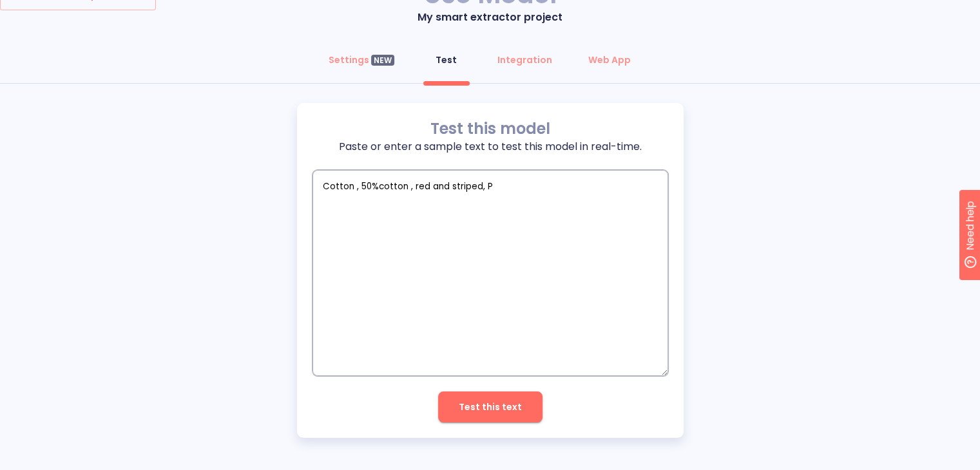
type textarea "Cotton , 50%cotton , red and striped, Pa"
type textarea "x"
type textarea "Cotton , 50%cotton , red and striped, Par"
type textarea "x"
type textarea "Cotton , 50%cotton , red and striped, Part"
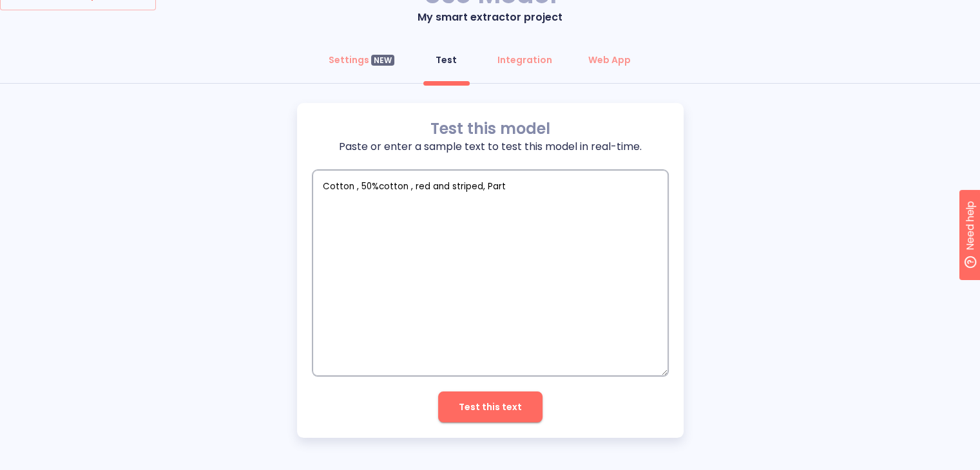
type textarea "x"
type textarea "Cotton , 50%cotton , red and striped, Party"
type textarea "x"
type textarea "Cotton , 50%cotton , red and striped, Party"
type textarea "x"
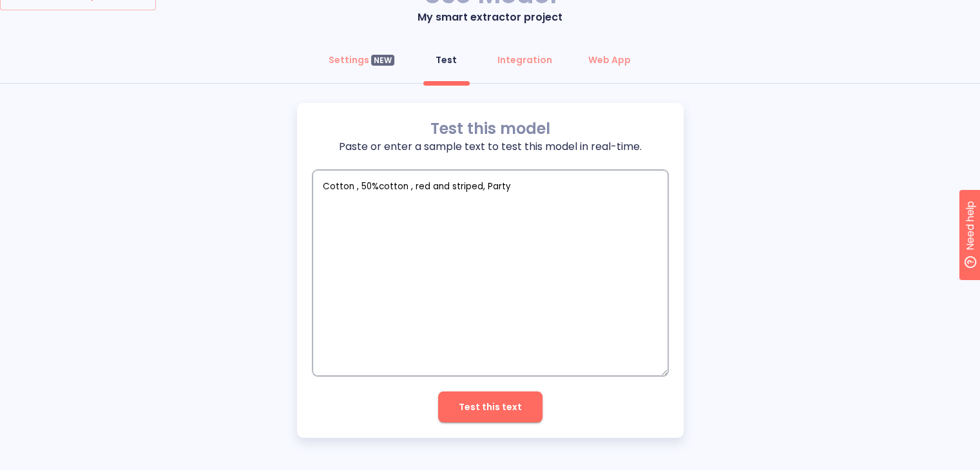
type textarea "Cotton , 50%cotton , red and striped, Party w"
type textarea "x"
type textarea "Cotton , 50%cotton , red and striped, Party we"
type textarea "x"
type textarea "Cotton , 50%cotton , red and striped, Party wea"
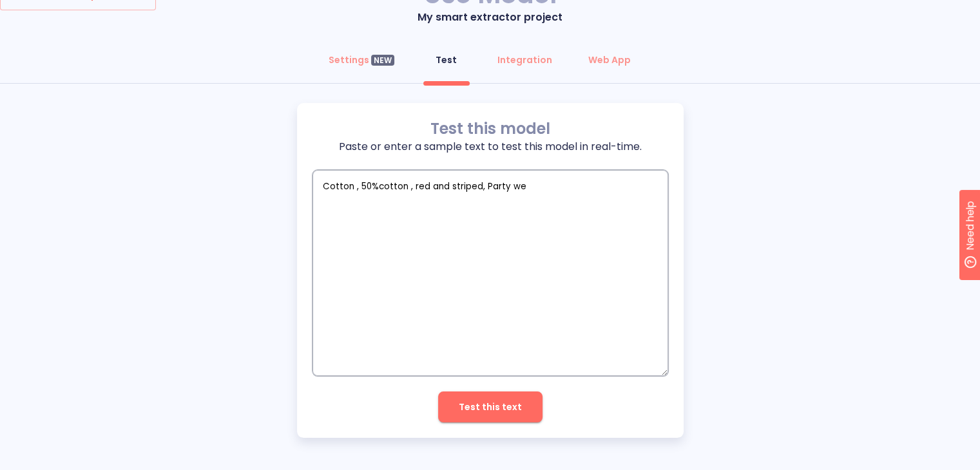
type textarea "x"
type textarea "Cotton , 50%cotton , red and striped, Party wear"
type textarea "x"
type textarea "Cotton , 50%cotton , red and striped, Party wear"
click at [477, 403] on span "Test this text" at bounding box center [490, 407] width 63 height 16
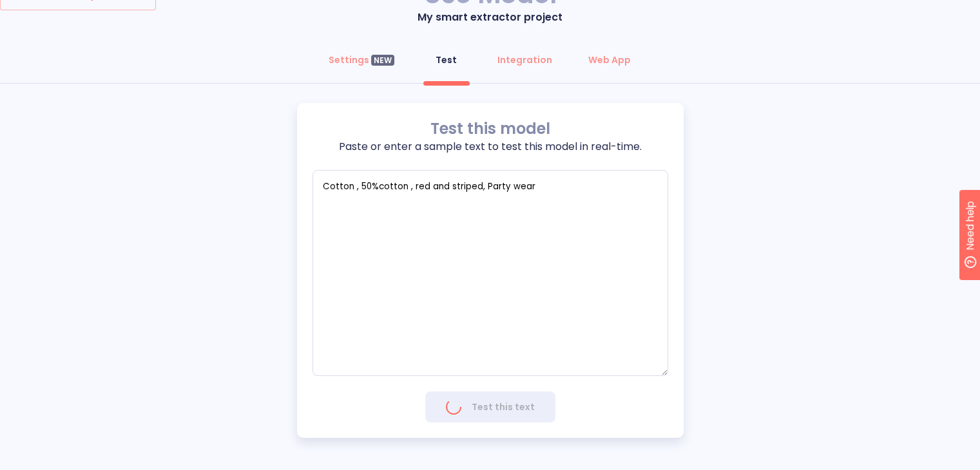
type textarea "x"
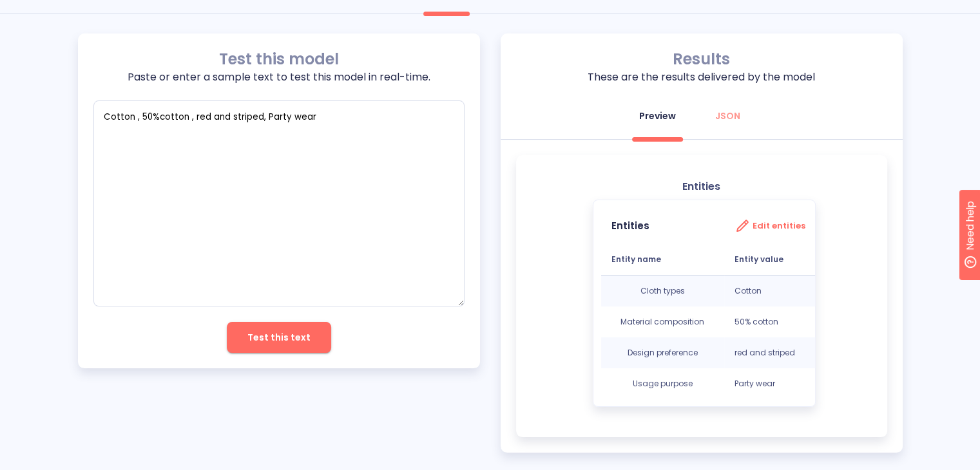
scroll to position [118, 0]
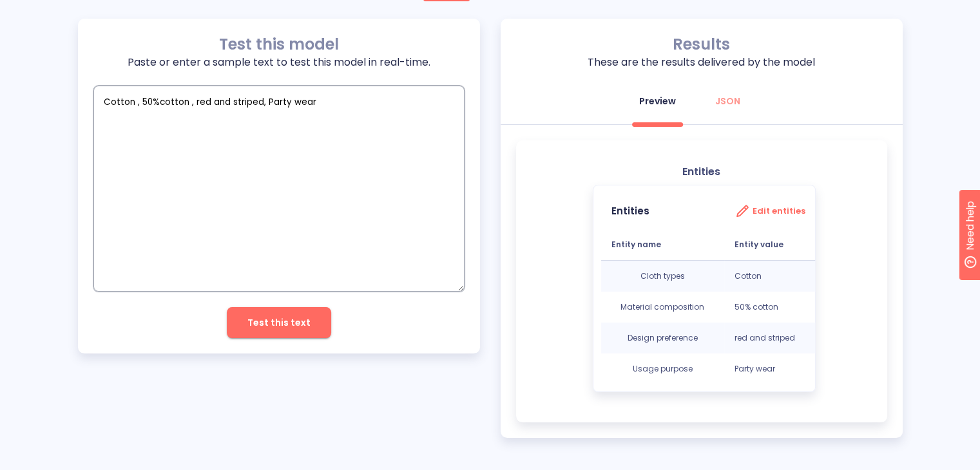
drag, startPoint x: 308, startPoint y: 100, endPoint x: 43, endPoint y: 81, distance: 265.5
click at [43, 81] on div "Test this model Paste or enter a sample text to test this model in real-time. C…" at bounding box center [490, 228] width 980 height 419
type textarea "s"
type textarea "x"
type textarea "si"
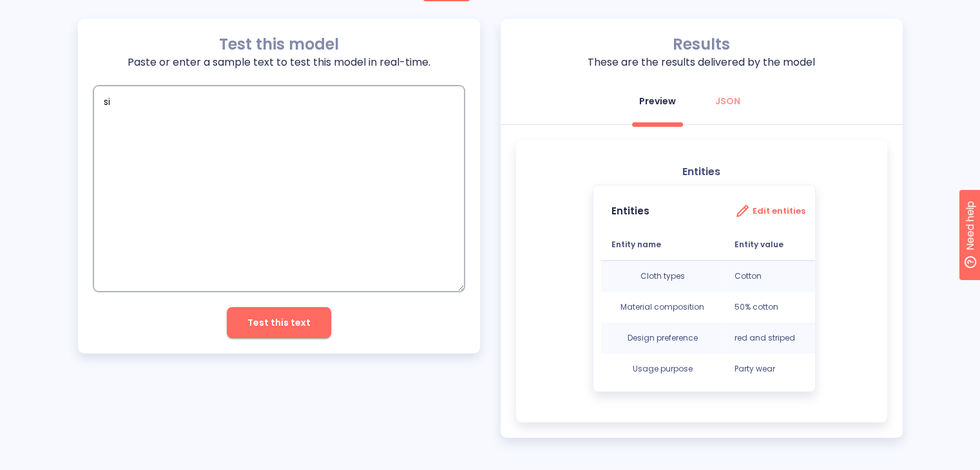
type textarea "x"
type textarea "sil"
type textarea "x"
type textarea "silk"
type textarea "x"
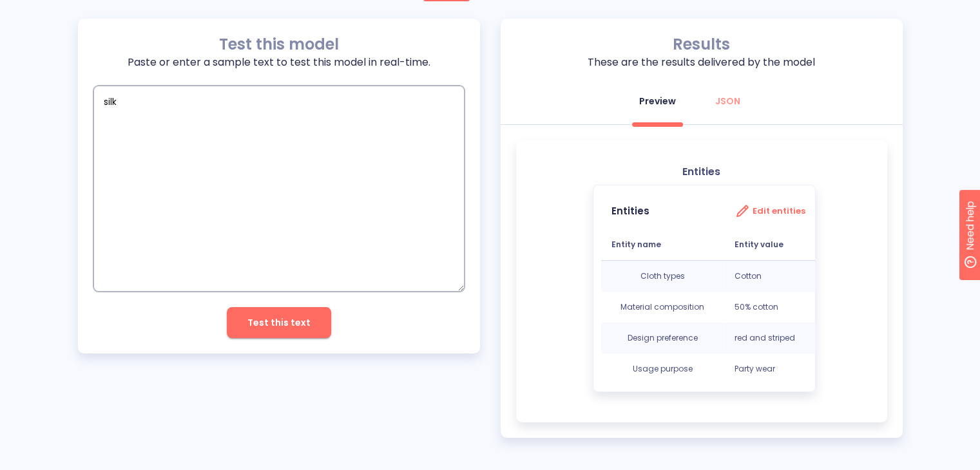
type textarea "silk,"
type textarea "x"
type textarea "silk,"
type textarea "x"
type textarea "silk, c"
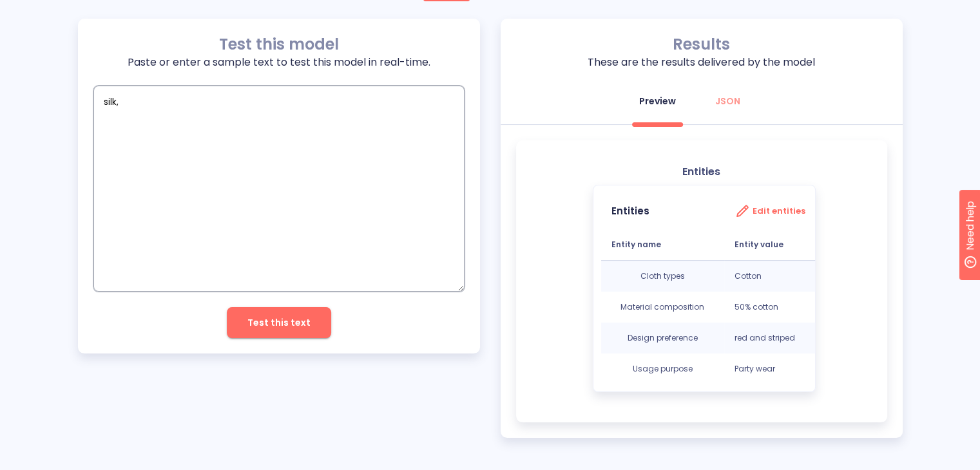
type textarea "x"
type textarea "silk, ca"
type textarea "x"
type textarea "silk, cas"
type textarea "x"
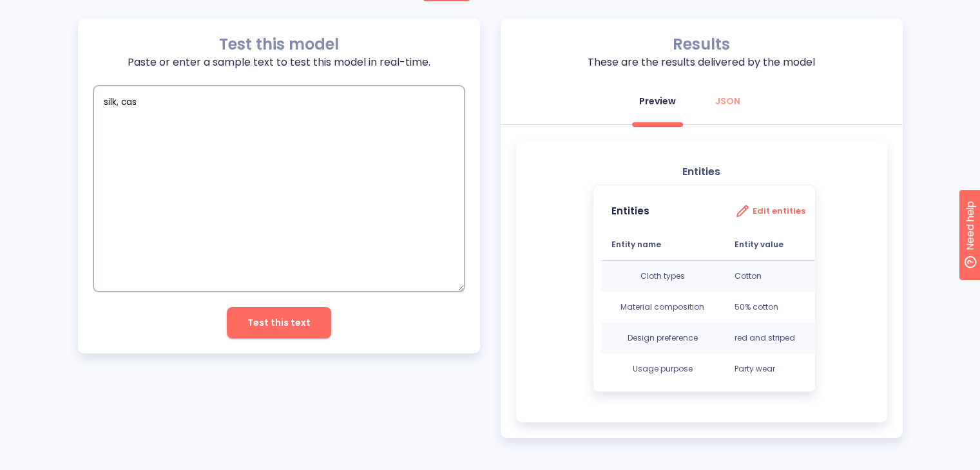
type textarea "silk, casu"
type textarea "x"
type textarea "silk, casua"
type textarea "x"
type textarea "silk, casual"
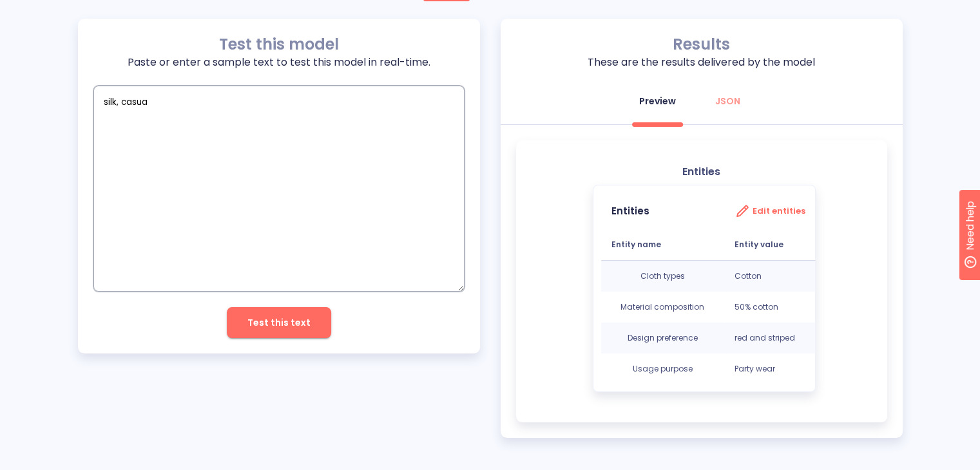
type textarea "x"
type textarea "silk, casual,"
type textarea "x"
type textarea "silk, casual,"
type textarea "x"
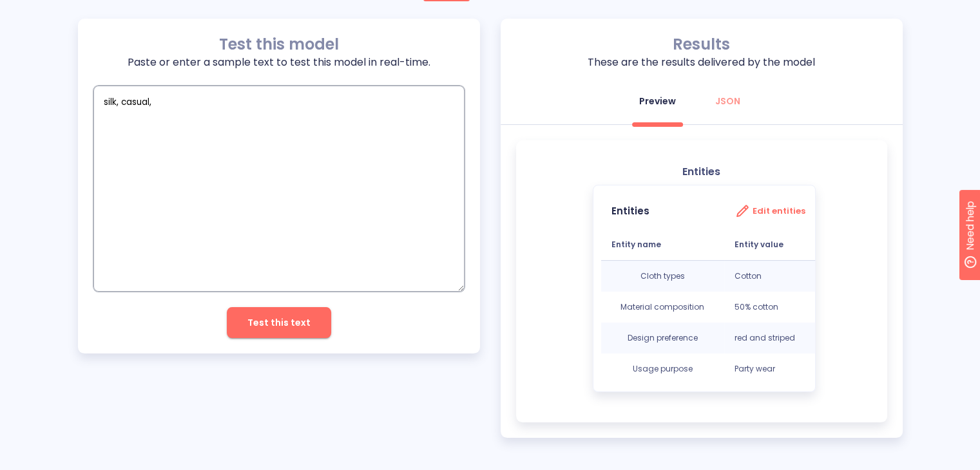
type textarea "silk, casual, 9"
type textarea "x"
type textarea "silk, casual, 90"
type textarea "x"
type textarea "silk, casual, 90%"
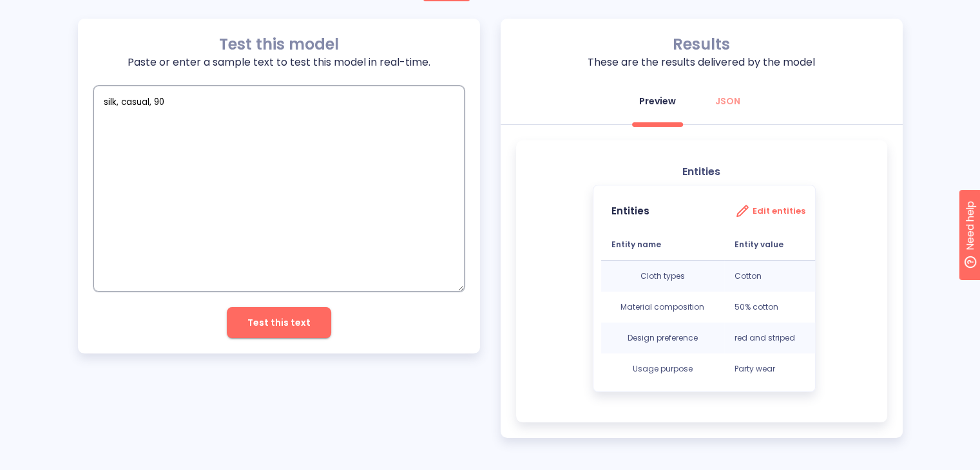
type textarea "x"
type textarea "silk, casual, 90%"
type textarea "x"
type textarea "silk, casual, 90% n"
type textarea "x"
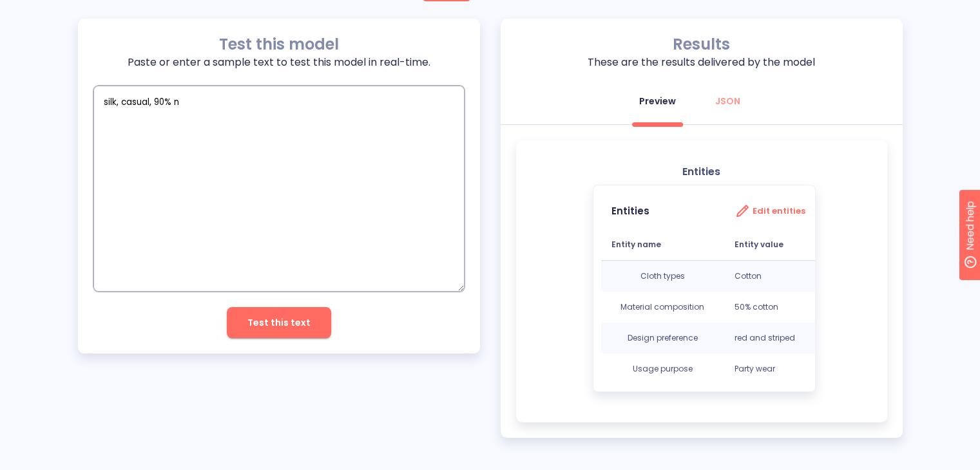
type textarea "silk, casual, 90% ne"
type textarea "x"
type textarea "silk, casual, 90% neo"
type textarea "x"
type textarea "silk, casual, 90% neon"
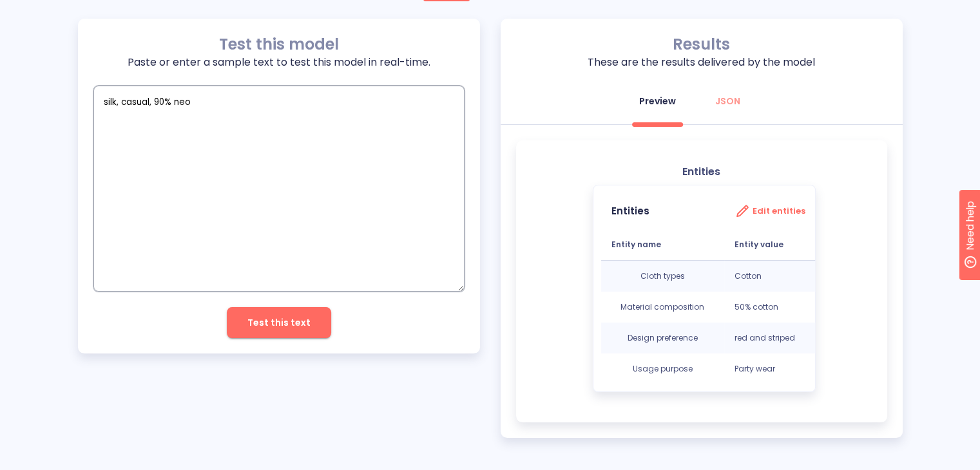
type textarea "x"
type textarea "silk, casual, 90% neon,"
click at [300, 313] on button "Test this text" at bounding box center [279, 322] width 104 height 31
click at [312, 325] on button "Test this text" at bounding box center [279, 322] width 104 height 31
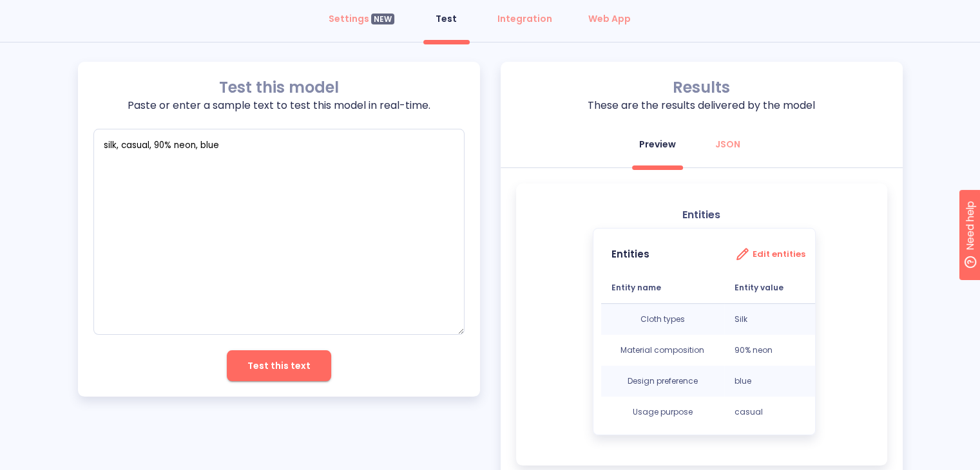
scroll to position [71, 0]
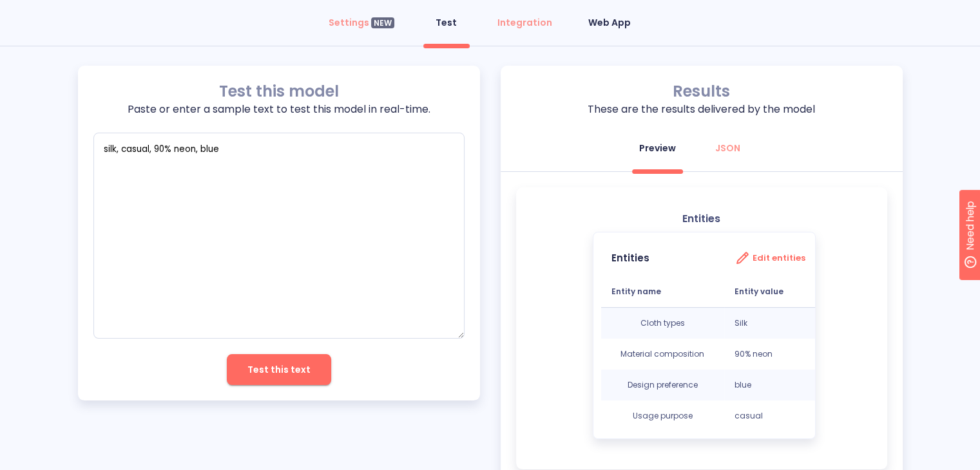
click at [603, 29] on button "Web App" at bounding box center [609, 22] width 58 height 31
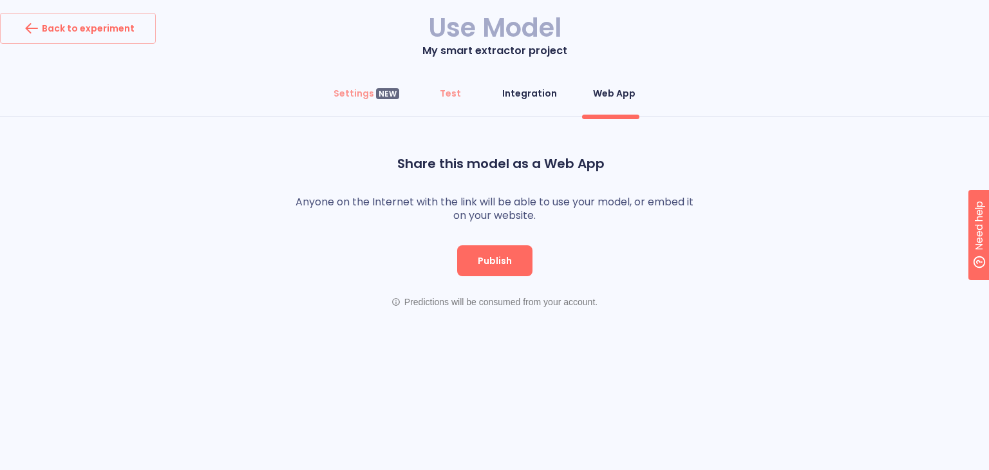
click at [544, 93] on div "Integration" at bounding box center [529, 93] width 55 height 13
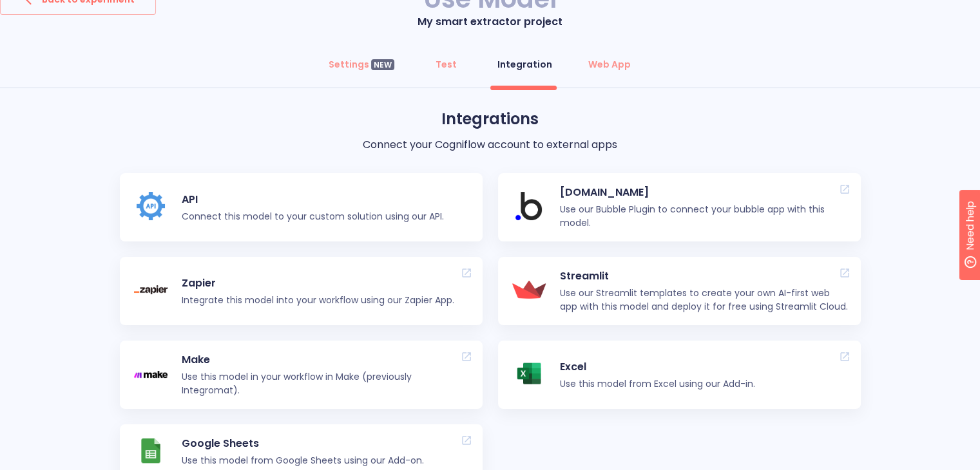
scroll to position [28, 0]
click at [448, 67] on div "Test" at bounding box center [445, 65] width 21 height 13
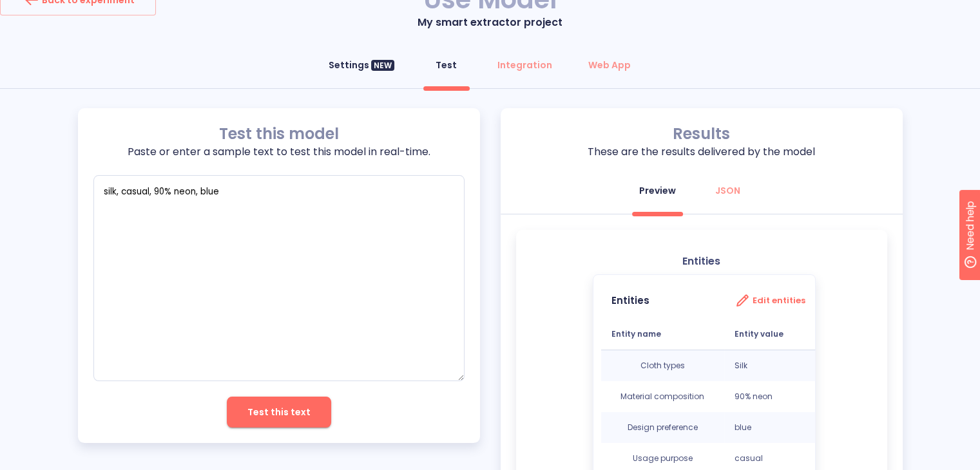
click at [373, 57] on button "Settings NEW" at bounding box center [361, 65] width 81 height 31
